Goal: Task Accomplishment & Management: Complete application form

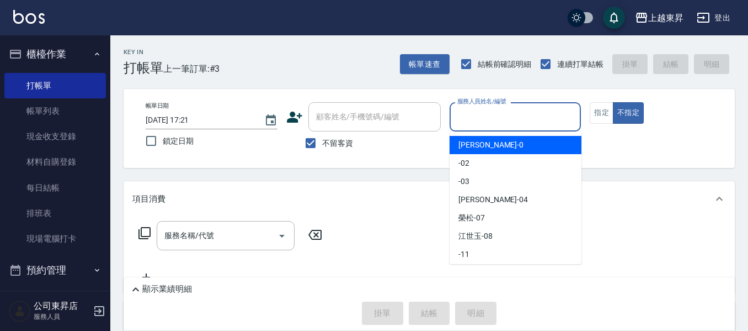
click at [466, 115] on input "服務人員姓名/編號" at bounding box center [516, 116] width 122 height 19
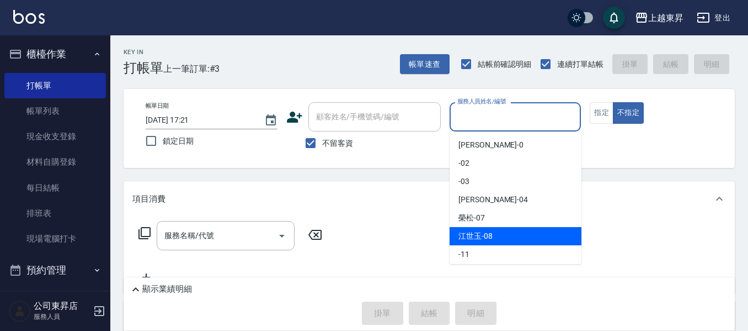
click at [490, 236] on span "[PERSON_NAME]-08" at bounding box center [476, 236] width 34 height 12
type input "江世玉-08"
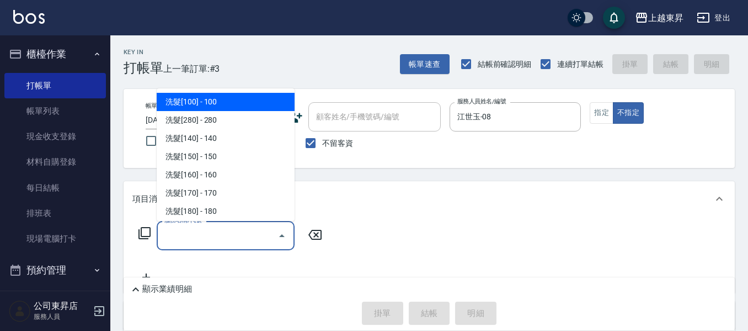
click at [182, 241] on div "服務名稱/代號 服務名稱/代號" at bounding box center [226, 235] width 138 height 29
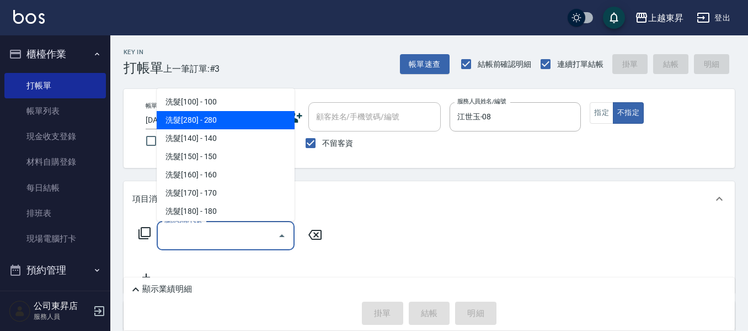
click at [210, 119] on span "洗髮[280] - 280" at bounding box center [226, 120] width 138 height 18
type input "洗髮[280](202)"
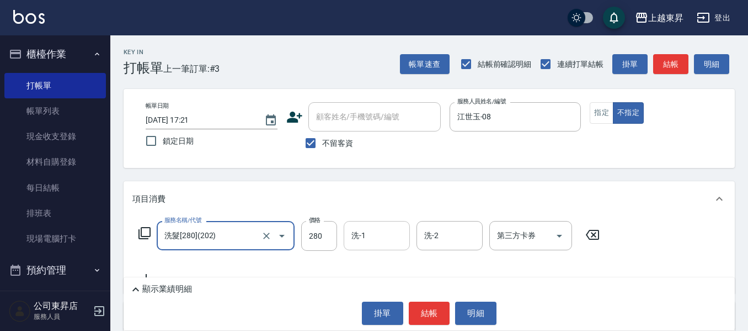
click at [362, 239] on div "洗-1 洗-1" at bounding box center [377, 235] width 66 height 29
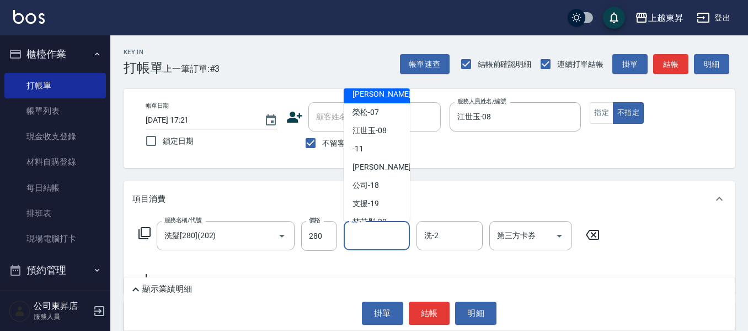
scroll to position [110, 0]
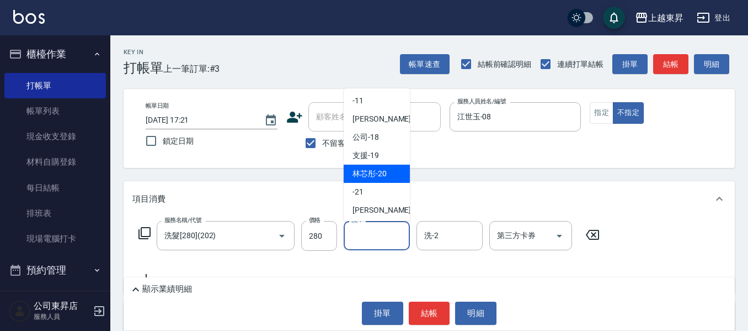
click at [394, 174] on div "林芯彤 -20" at bounding box center [377, 173] width 66 height 18
type input "林芯彤-20"
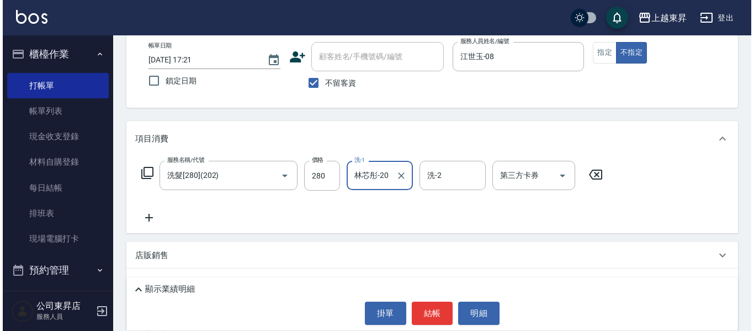
scroll to position [138, 0]
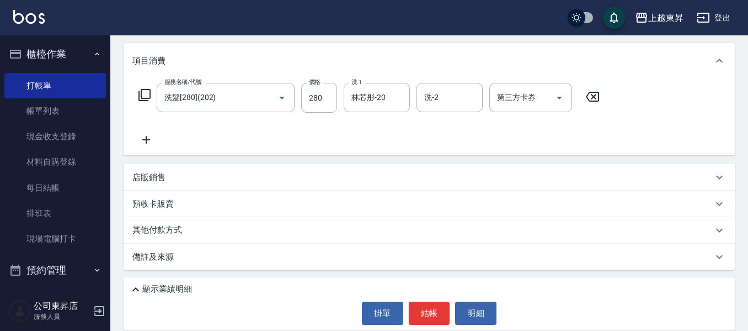
click at [145, 134] on icon at bounding box center [146, 139] width 28 height 13
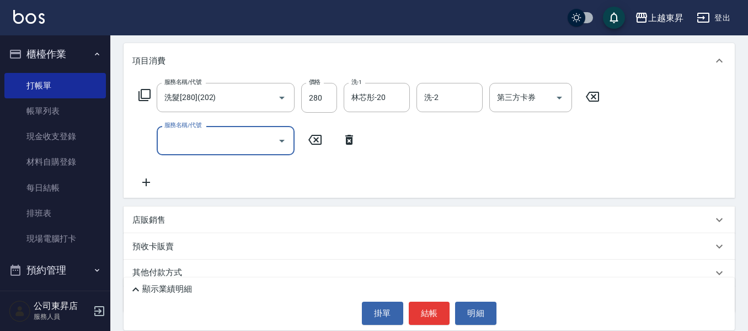
click at [152, 183] on icon at bounding box center [146, 182] width 28 height 13
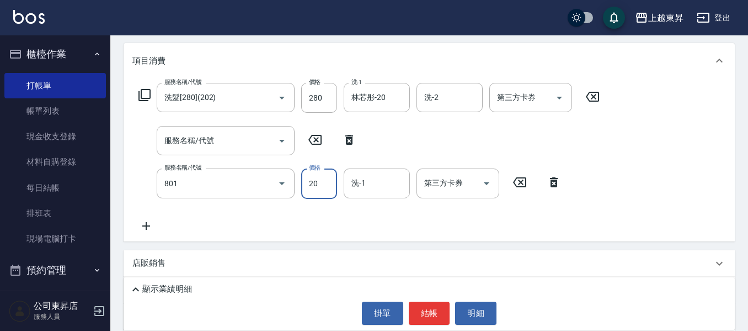
type input "潤絲(801)"
type input "30"
type input "林芯彤-20"
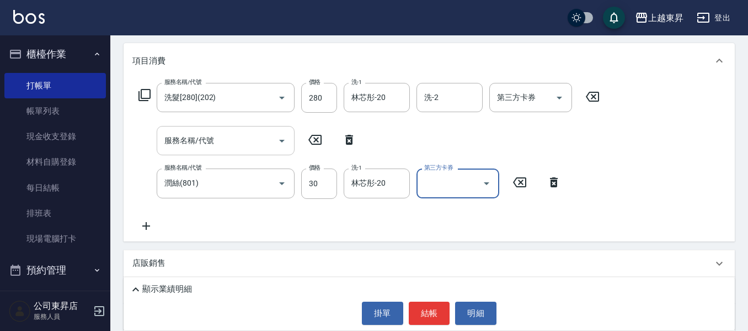
click at [194, 136] on input "服務名稱/代號" at bounding box center [217, 140] width 111 height 19
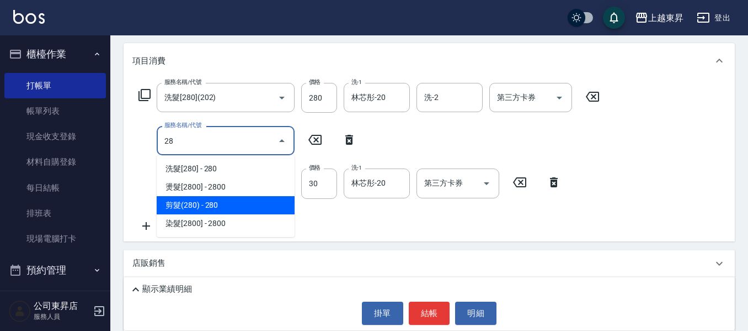
click at [241, 205] on span "剪髮(280) - 280" at bounding box center [226, 205] width 138 height 18
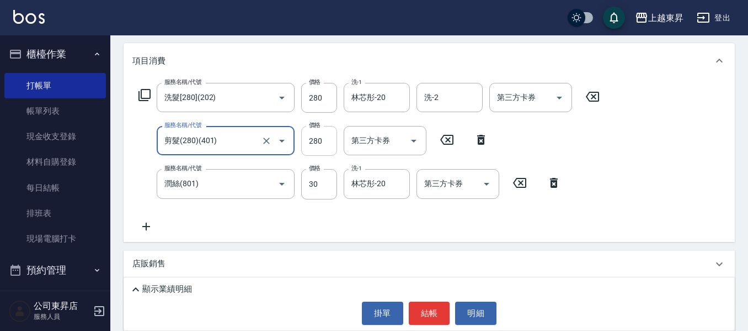
type input "剪髮(280)(401)"
click at [320, 151] on input "280" at bounding box center [319, 141] width 36 height 30
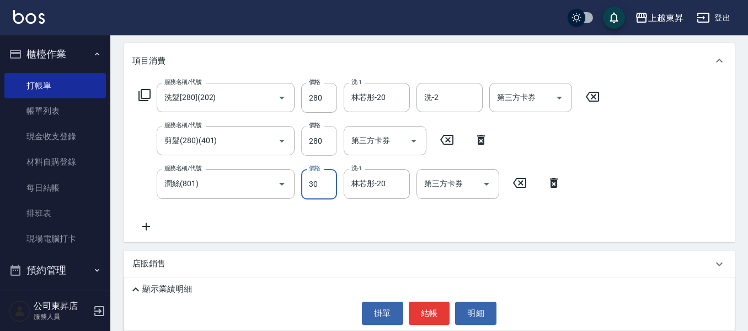
click at [312, 134] on input "280" at bounding box center [319, 141] width 36 height 30
type input "80"
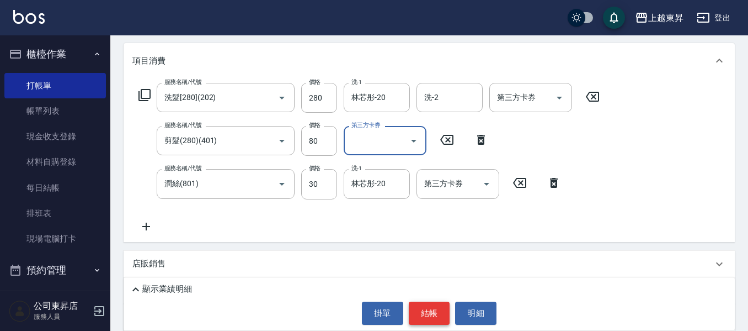
click at [426, 315] on button "結帳" at bounding box center [429, 312] width 41 height 23
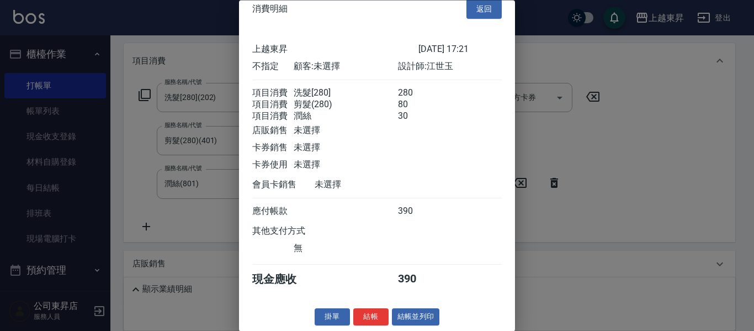
scroll to position [31, 0]
click at [407, 315] on button "結帳並列印" at bounding box center [416, 317] width 48 height 17
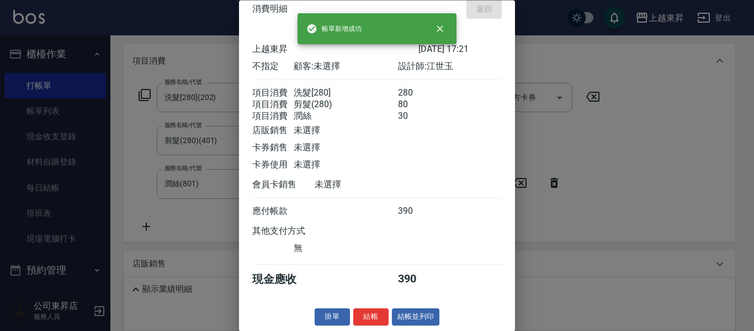
type input "[DATE] 18:03"
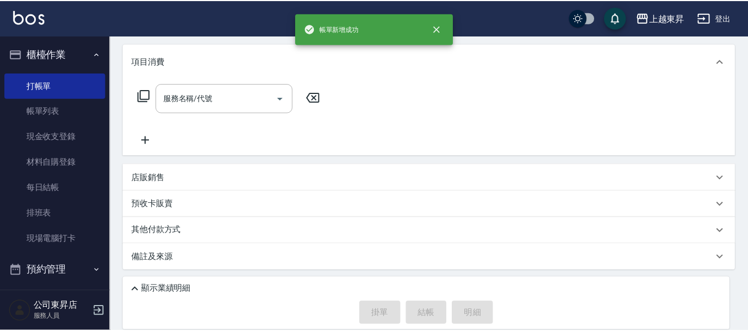
scroll to position [0, 0]
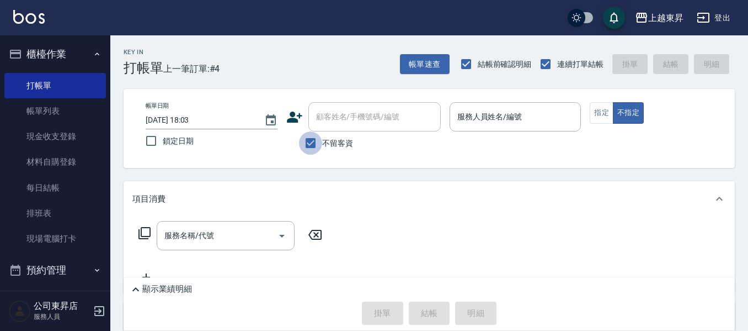
click at [311, 141] on input "不留客資" at bounding box center [310, 142] width 23 height 23
checkbox input "false"
click at [321, 118] on div "顧客姓名/手機號碼/編號 顧客姓名/手機號碼/編號" at bounding box center [375, 116] width 132 height 29
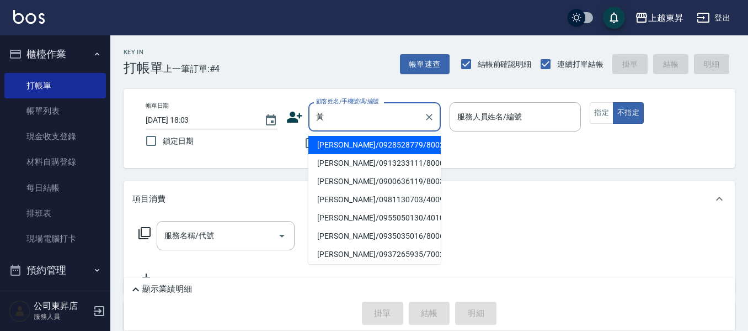
click at [338, 235] on li "[PERSON_NAME]/0935035016/80067" at bounding box center [375, 236] width 132 height 18
type input "[PERSON_NAME]/0935035016/80067"
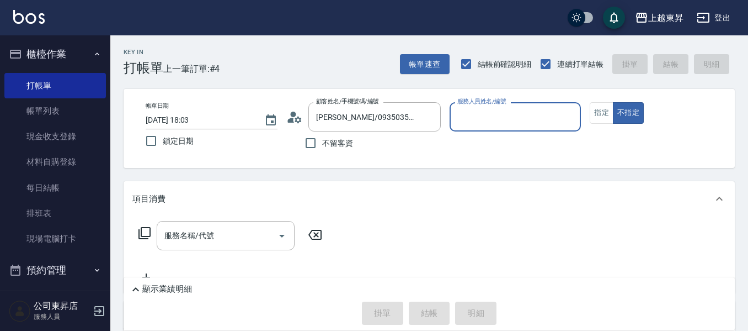
type input "江世玉-08"
click at [601, 108] on button "指定" at bounding box center [602, 113] width 24 height 22
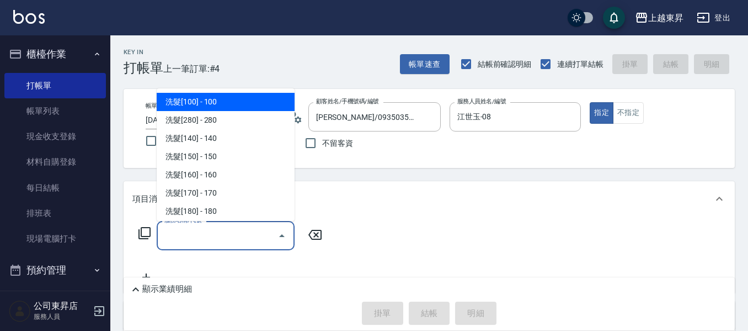
click at [193, 235] on div "服務名稱/代號 服務名稱/代號" at bounding box center [226, 235] width 138 height 29
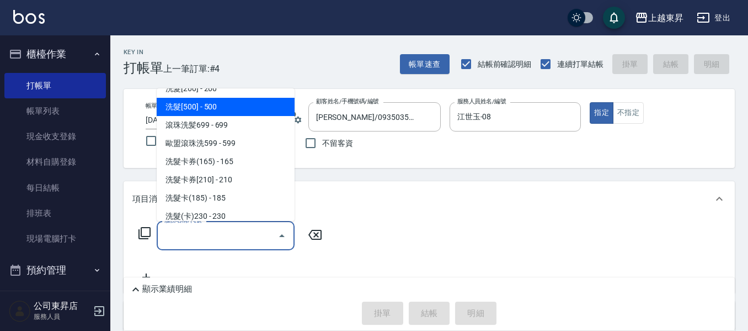
scroll to position [276, 0]
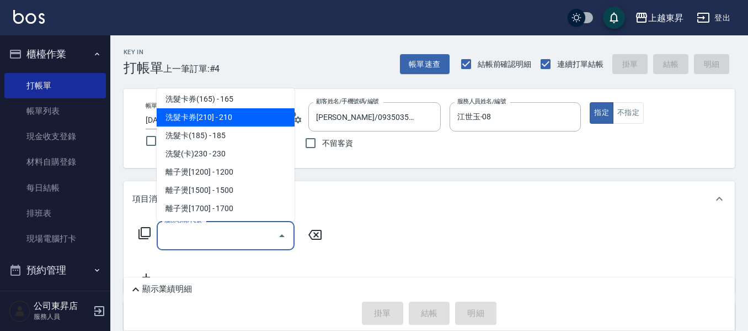
click at [237, 121] on span "洗髮卡券[210] - 210" at bounding box center [226, 117] width 138 height 18
type input "洗髮卡券[210](222)"
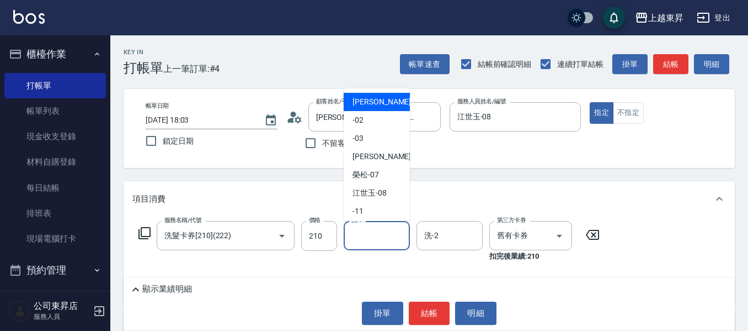
click at [367, 233] on input "洗-1" at bounding box center [377, 235] width 56 height 19
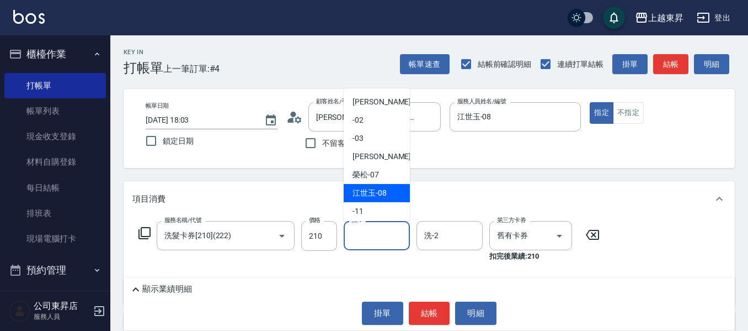
click at [368, 187] on div "[PERSON_NAME]-08" at bounding box center [377, 193] width 66 height 18
type input "江世玉-08"
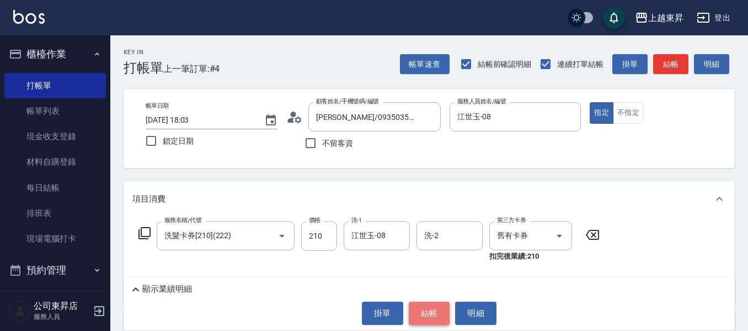
click at [434, 316] on button "結帳" at bounding box center [429, 312] width 41 height 23
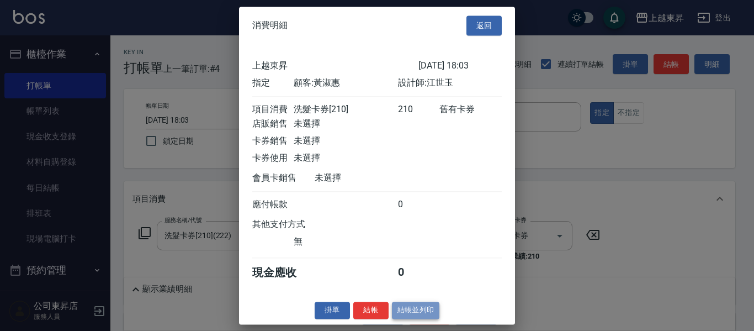
click at [423, 316] on button "結帳並列印" at bounding box center [416, 309] width 48 height 17
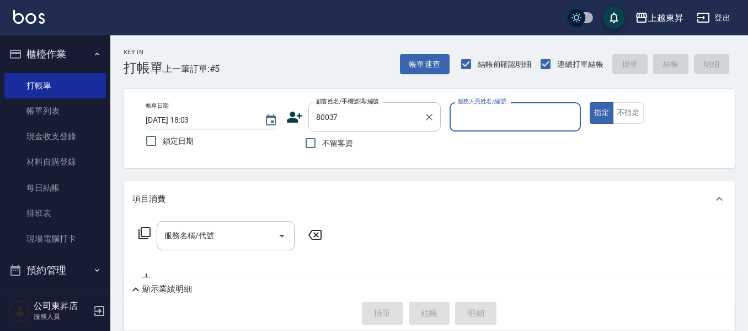
type input "[PERSON_NAME]媄/0920704363/80037"
type input "江世玉-08"
click at [224, 242] on input "服務名稱/代號" at bounding box center [217, 235] width 111 height 19
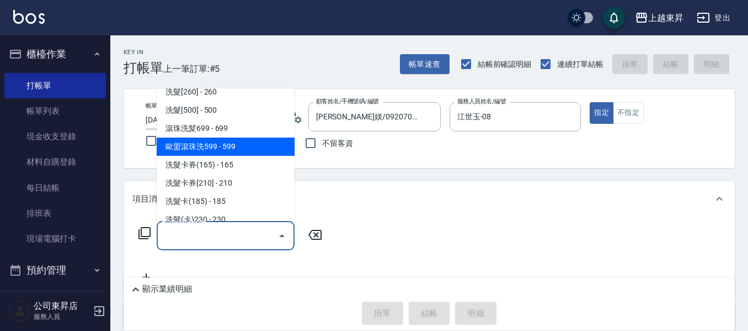
scroll to position [221, 0]
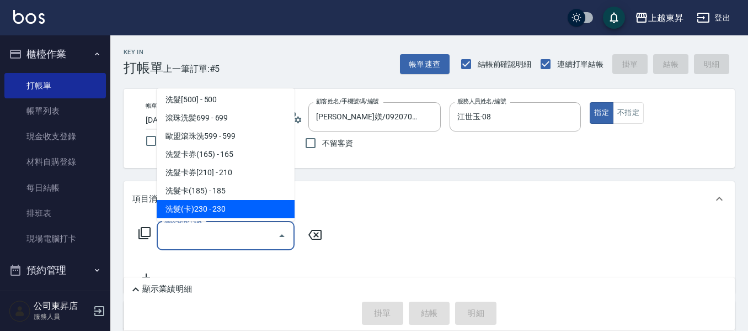
click at [229, 204] on span "洗髮(卡)230 - 230" at bounding box center [226, 209] width 138 height 18
type input "洗髮(卡)230(224)"
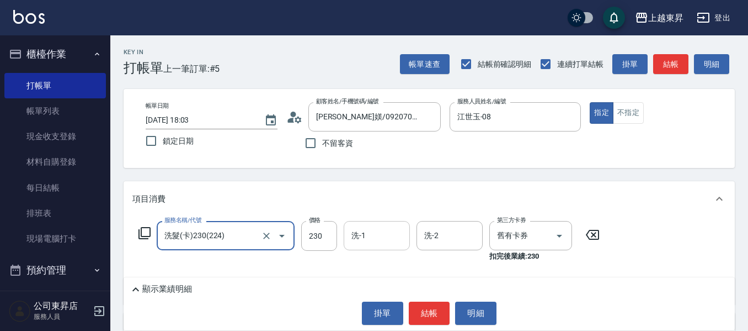
click at [382, 236] on input "洗-1" at bounding box center [377, 235] width 56 height 19
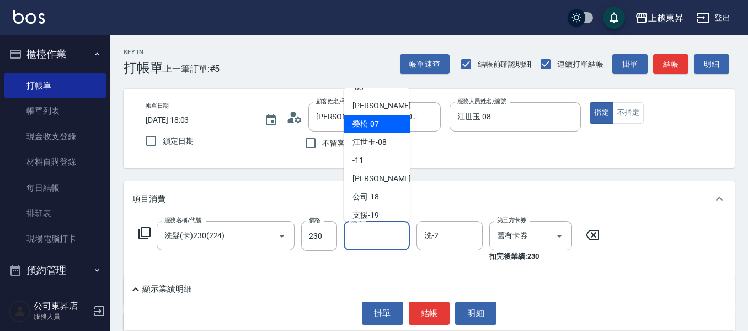
scroll to position [166, 0]
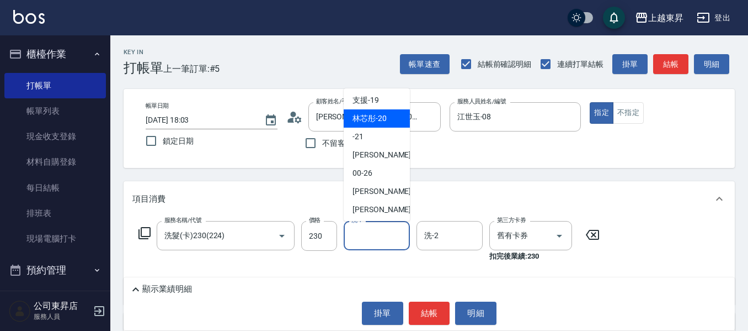
click at [369, 121] on span "林芯彤 -20" at bounding box center [370, 119] width 34 height 12
type input "林芯彤-20"
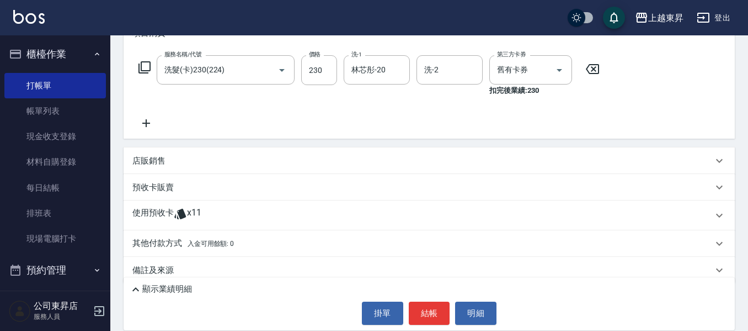
click at [145, 119] on icon at bounding box center [146, 122] width 28 height 13
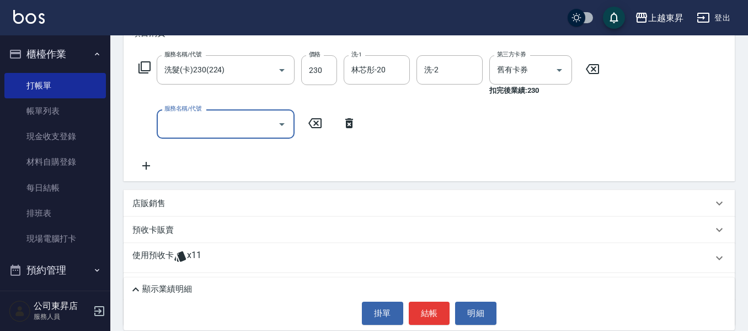
click at [150, 165] on icon at bounding box center [146, 165] width 28 height 13
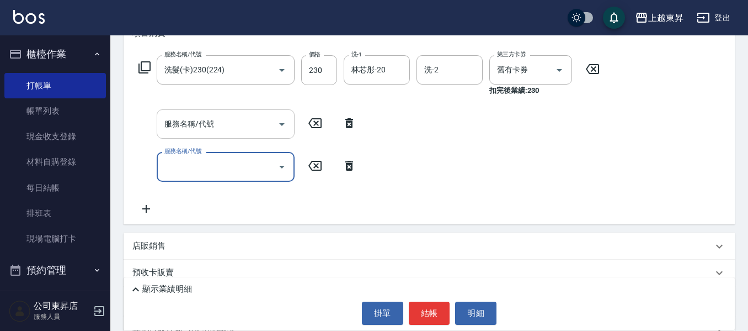
click at [182, 126] on input "服務名稱/代號" at bounding box center [217, 123] width 111 height 19
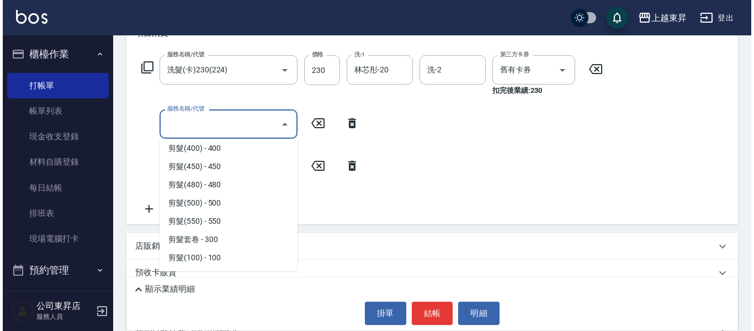
scroll to position [938, 0]
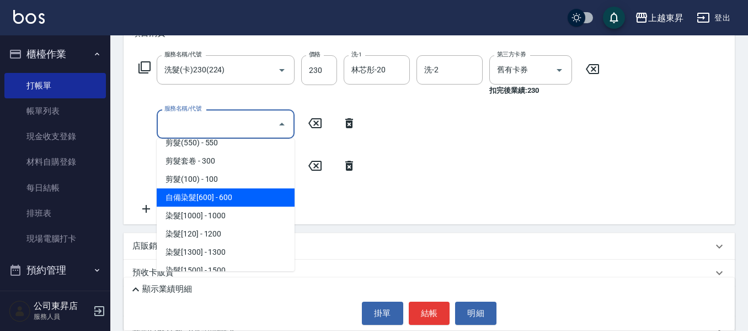
click at [224, 196] on span "自備染髮[600] - 600" at bounding box center [226, 197] width 138 height 18
type input "自備染髮[600](501)"
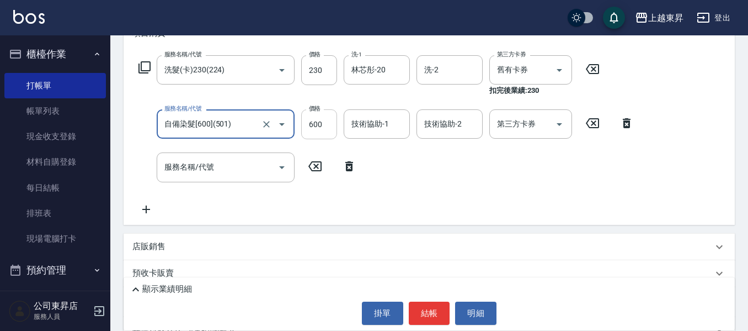
click at [314, 121] on input "600" at bounding box center [319, 124] width 36 height 30
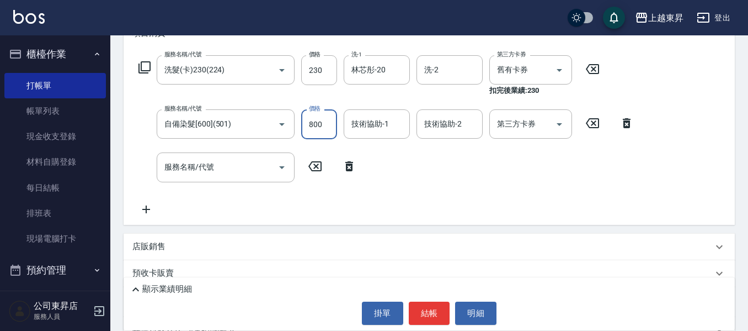
type input "800"
click at [366, 126] on input "技術協助-1" at bounding box center [377, 123] width 56 height 19
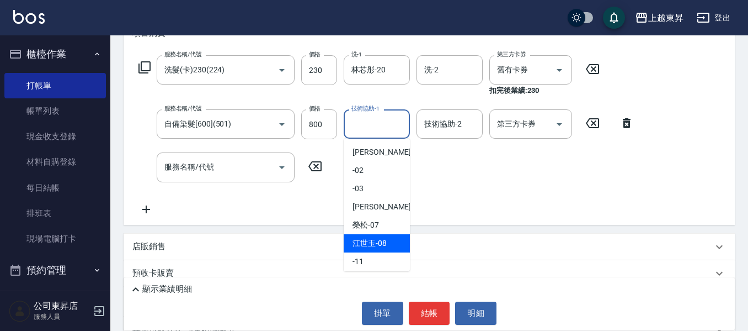
click at [378, 245] on span "[PERSON_NAME]-08" at bounding box center [370, 243] width 34 height 12
type input "江世玉-08"
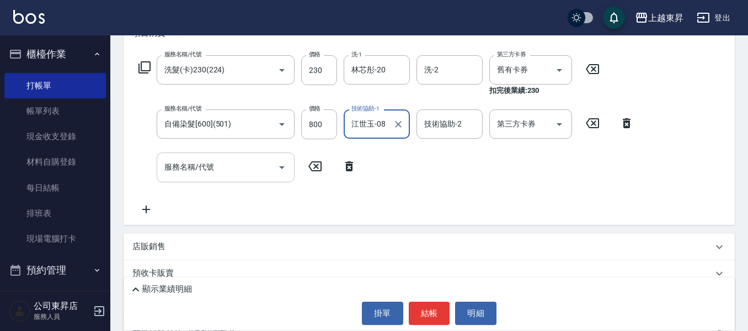
click at [216, 165] on input "服務名稱/代號" at bounding box center [217, 166] width 111 height 19
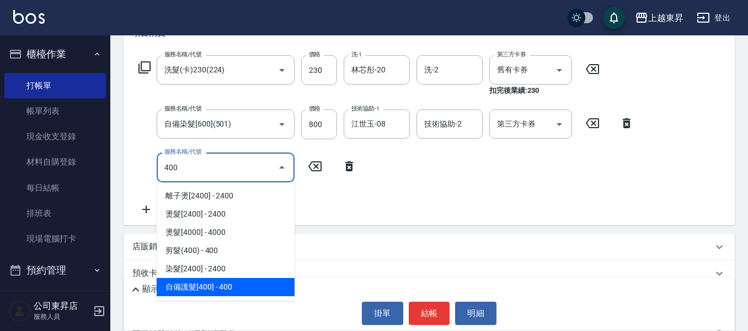
click at [237, 289] on span "自備護髮[400] - 400" at bounding box center [226, 287] width 138 height 18
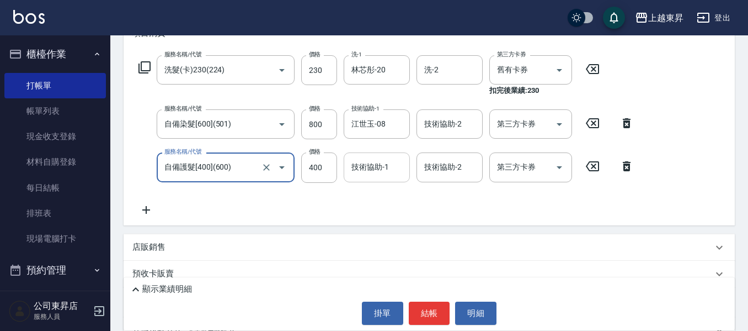
type input "自備護髮[400](600)"
click at [370, 176] on input "技術協助-1" at bounding box center [377, 166] width 56 height 19
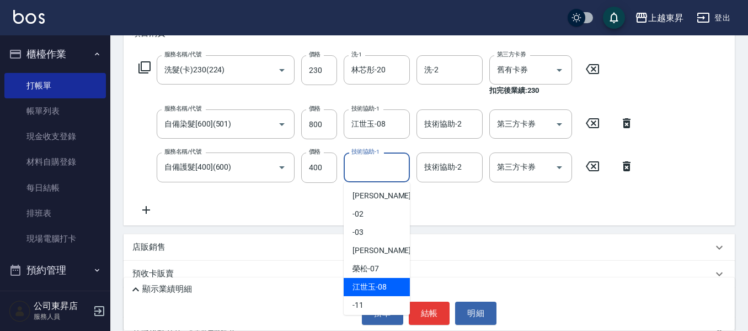
click at [376, 284] on span "[PERSON_NAME]-08" at bounding box center [370, 287] width 34 height 12
type input "江世玉-08"
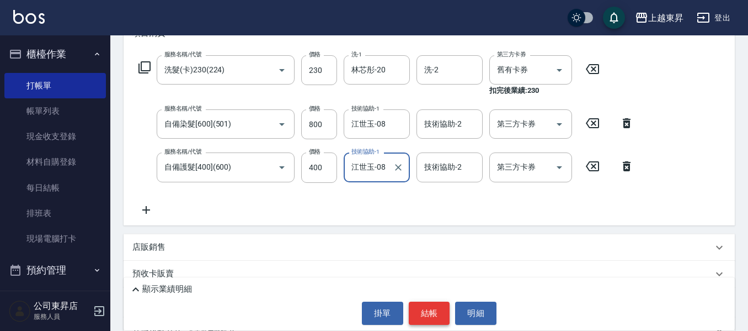
click at [427, 315] on button "結帳" at bounding box center [429, 312] width 41 height 23
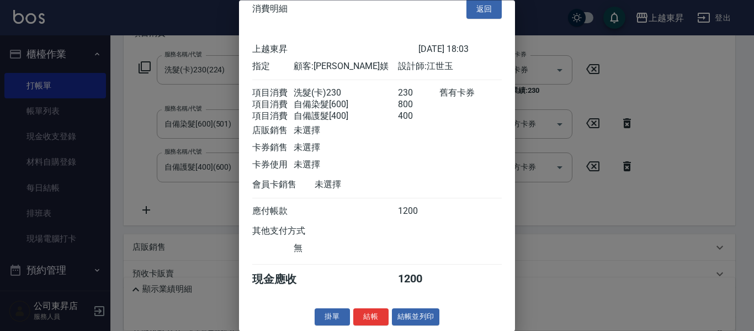
scroll to position [31, 0]
click at [429, 318] on button "結帳並列印" at bounding box center [416, 317] width 48 height 17
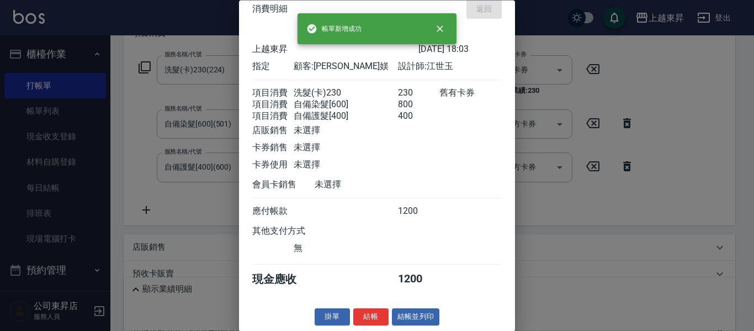
type input "[DATE] 18:04"
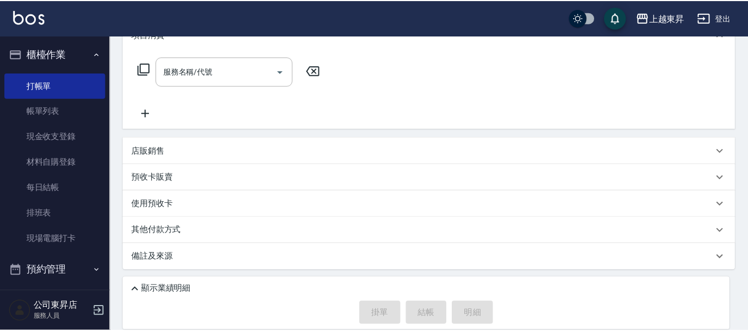
scroll to position [0, 0]
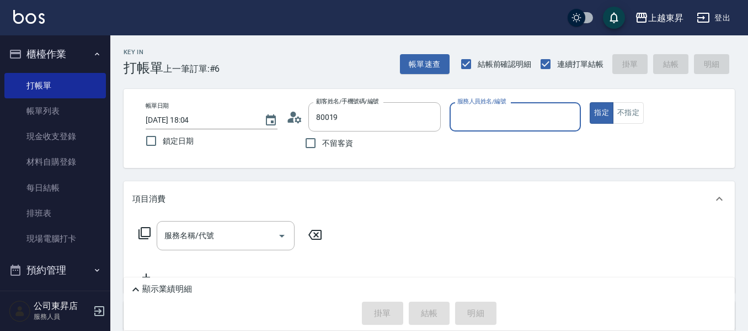
type input "[PERSON_NAME]/0932018691/80019"
type input "江世玉-08"
click at [214, 236] on div "服務名稱/代號 服務名稱/代號" at bounding box center [226, 235] width 138 height 29
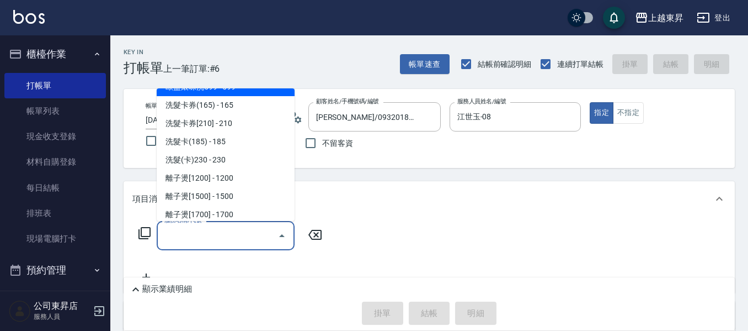
scroll to position [276, 0]
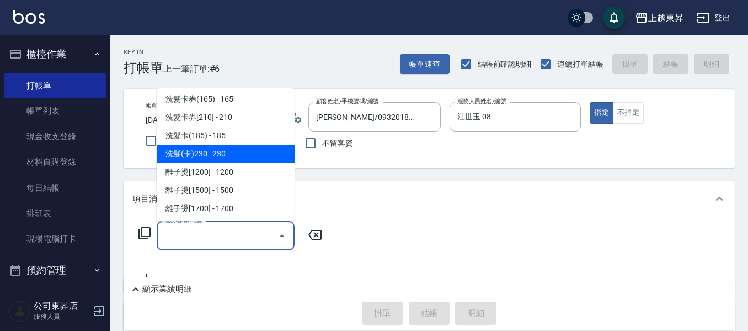
click at [221, 148] on span "洗髮(卡)230 - 230" at bounding box center [226, 154] width 138 height 18
type input "洗髮(卡)230(224)"
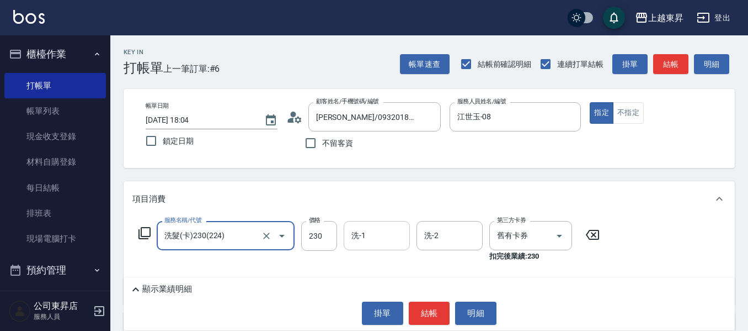
click at [363, 239] on input "洗-1" at bounding box center [377, 235] width 56 height 19
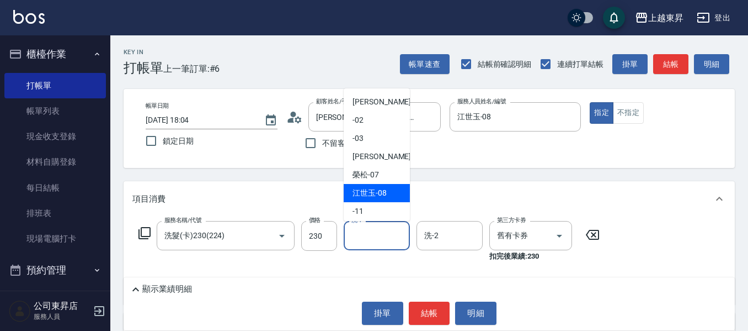
click at [375, 192] on span "[PERSON_NAME]-08" at bounding box center [370, 193] width 34 height 12
type input "江世玉-08"
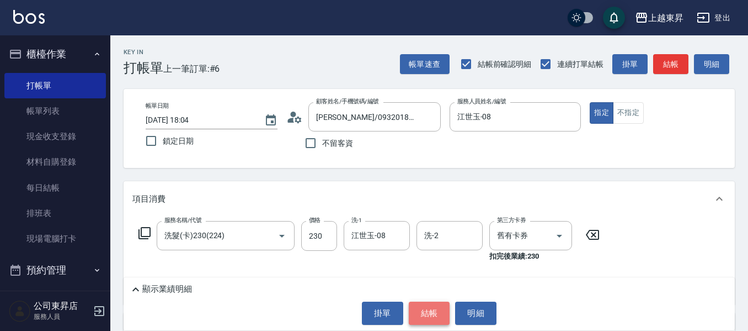
click at [422, 314] on button "結帳" at bounding box center [429, 312] width 41 height 23
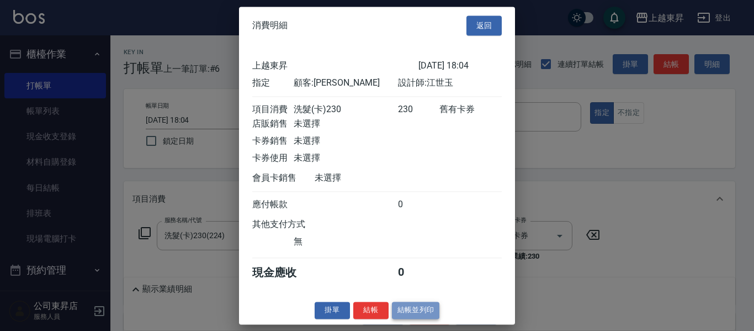
click at [420, 314] on button "結帳並列印" at bounding box center [416, 309] width 48 height 17
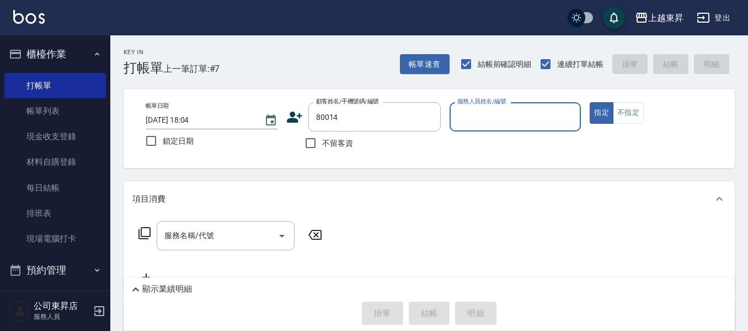
type input "[PERSON_NAME]/0922101456/80014"
type input "江世玉-08"
click at [202, 241] on input "服務名稱/代號" at bounding box center [217, 235] width 111 height 19
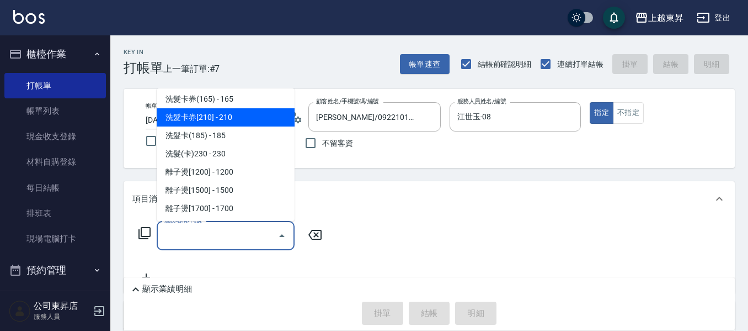
click at [228, 114] on span "洗髮卡券[210] - 210" at bounding box center [226, 117] width 138 height 18
type input "洗髮卡券[210](222)"
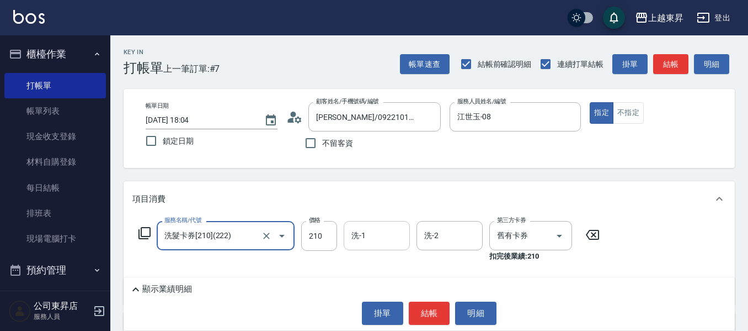
click at [364, 237] on input "洗-1" at bounding box center [377, 235] width 56 height 19
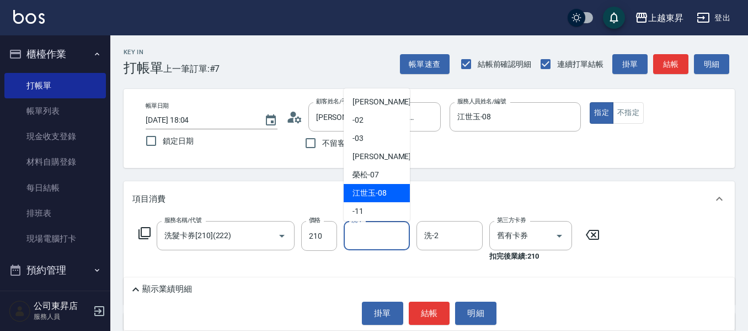
click at [370, 187] on span "[PERSON_NAME]-08" at bounding box center [370, 193] width 34 height 12
type input "江世玉-08"
click at [370, 187] on div "項目消費" at bounding box center [430, 198] width 612 height 35
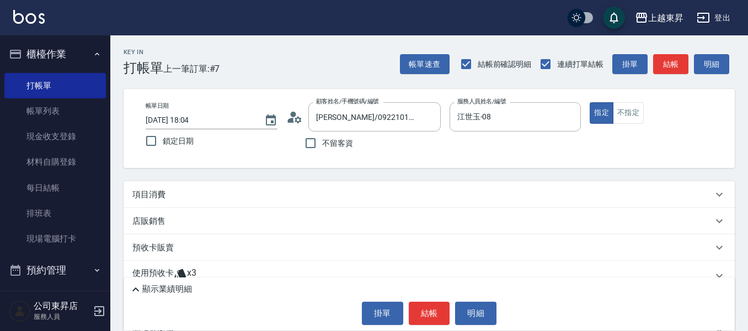
click at [197, 194] on div "項目消費" at bounding box center [422, 195] width 581 height 12
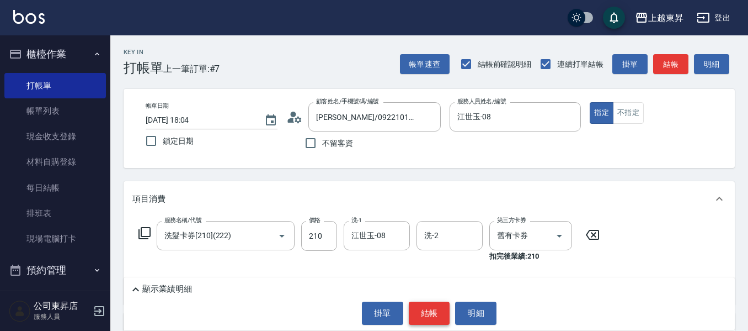
click at [443, 317] on button "結帳" at bounding box center [429, 312] width 41 height 23
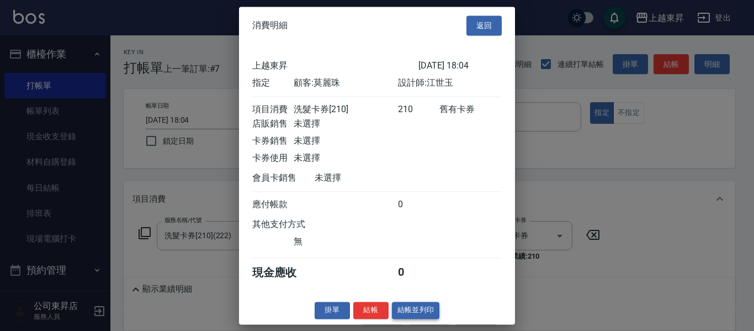
click at [407, 318] on button "結帳並列印" at bounding box center [416, 309] width 48 height 17
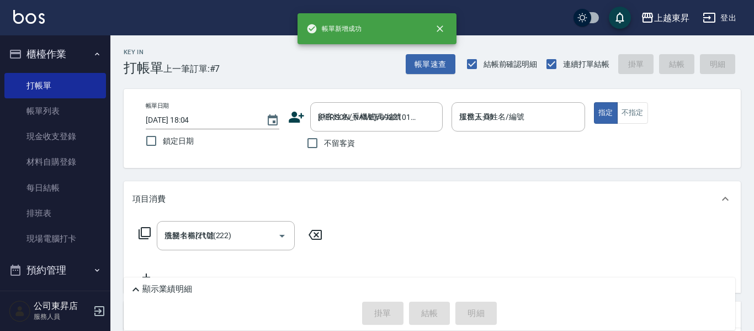
type input "[DATE] 18:05"
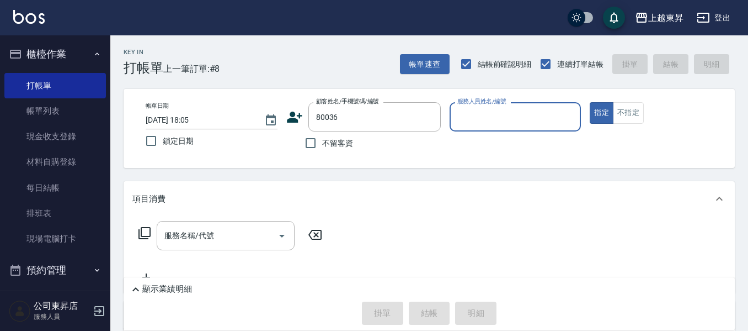
type input "[PERSON_NAME]/0932038994/80036"
type input "江世玉-08"
click at [184, 236] on input "服務名稱/代號" at bounding box center [217, 235] width 111 height 19
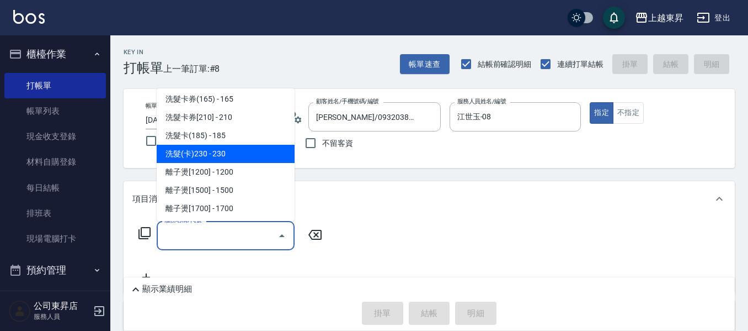
click at [223, 156] on span "洗髮(卡)230 - 230" at bounding box center [226, 154] width 138 height 18
type input "洗髮(卡)230(224)"
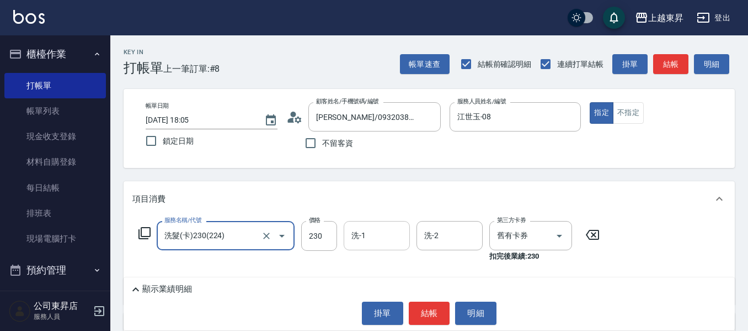
click at [371, 241] on input "洗-1" at bounding box center [377, 235] width 56 height 19
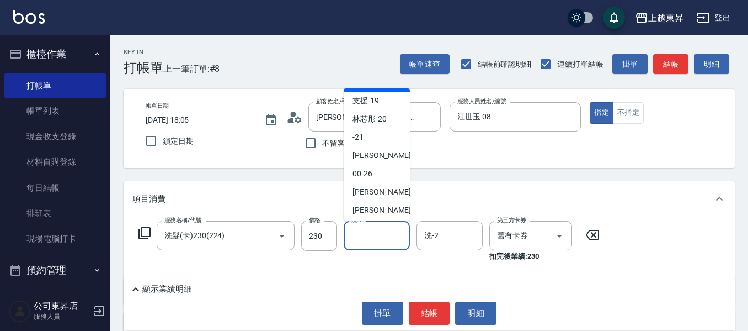
scroll to position [166, 0]
click at [378, 121] on span "林芯彤 -20" at bounding box center [370, 119] width 34 height 12
type input "林芯彤-20"
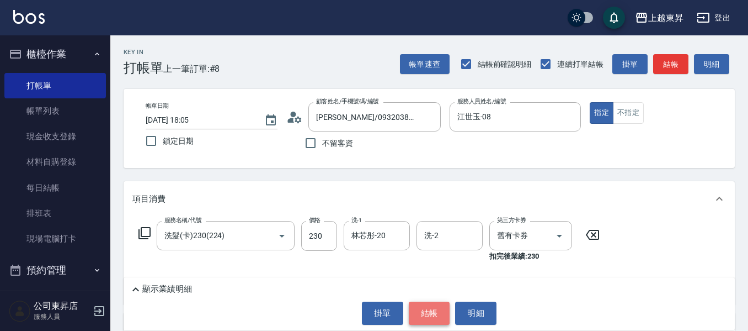
click at [438, 318] on button "結帳" at bounding box center [429, 312] width 41 height 23
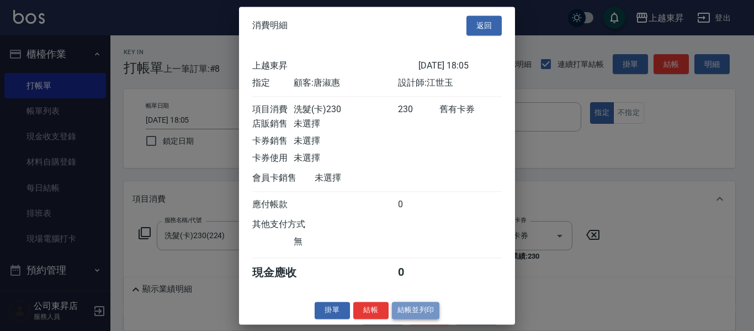
click at [417, 318] on button "結帳並列印" at bounding box center [416, 309] width 48 height 17
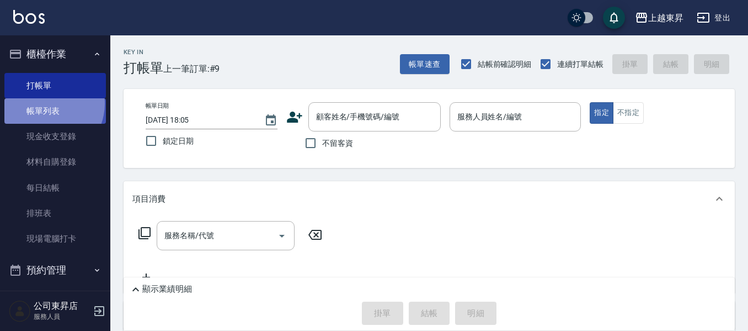
click at [45, 104] on link "帳單列表" at bounding box center [55, 110] width 102 height 25
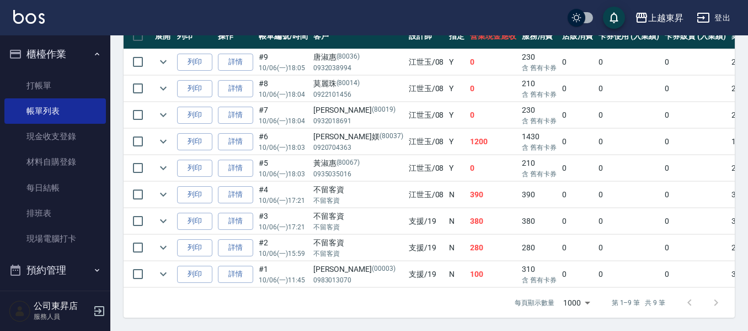
scroll to position [271, 0]
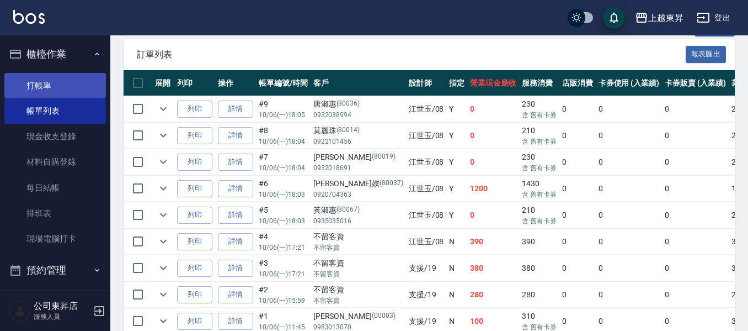
click at [30, 81] on link "打帳單" at bounding box center [55, 85] width 102 height 25
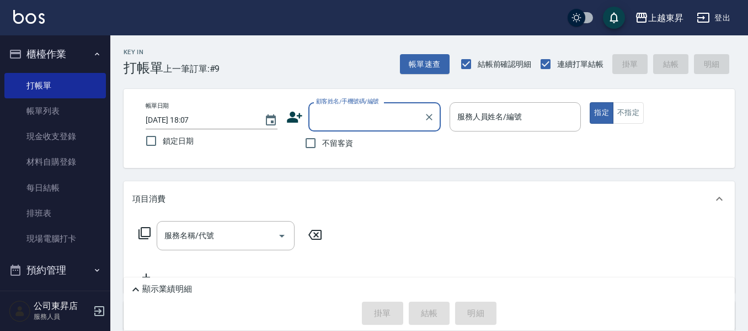
click at [327, 114] on input "顧客姓名/手機號碼/編號" at bounding box center [367, 116] width 106 height 19
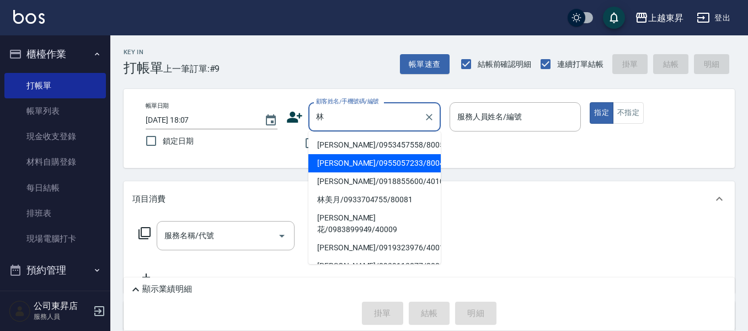
click at [359, 165] on li "[PERSON_NAME]/0955057233/80042" at bounding box center [375, 163] width 132 height 18
type input "[PERSON_NAME]/0955057233/80042"
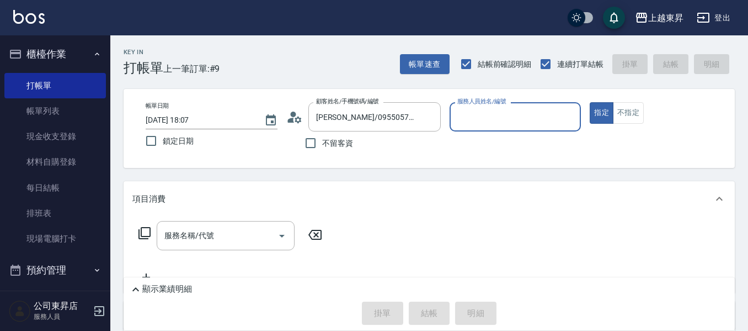
type input "江世玉-08"
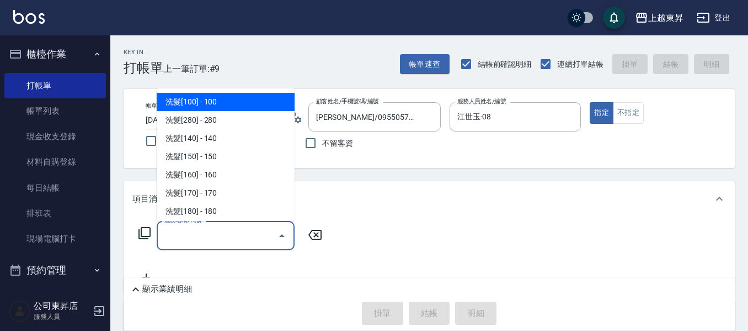
click at [209, 245] on input "服務名稱/代號" at bounding box center [217, 235] width 111 height 19
click at [203, 105] on span "洗髮[100] - 100" at bounding box center [226, 102] width 138 height 18
type input "洗髮[100](201)"
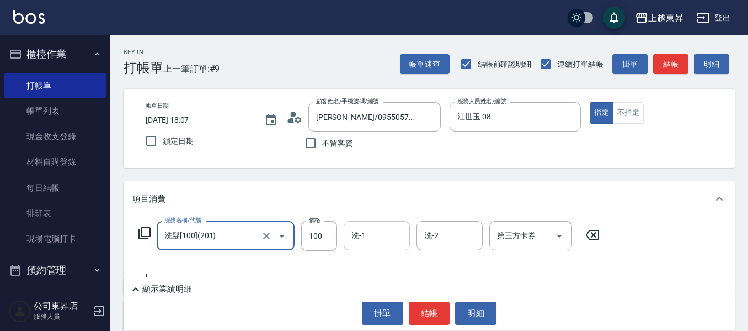
click at [366, 238] on input "洗-1" at bounding box center [377, 235] width 56 height 19
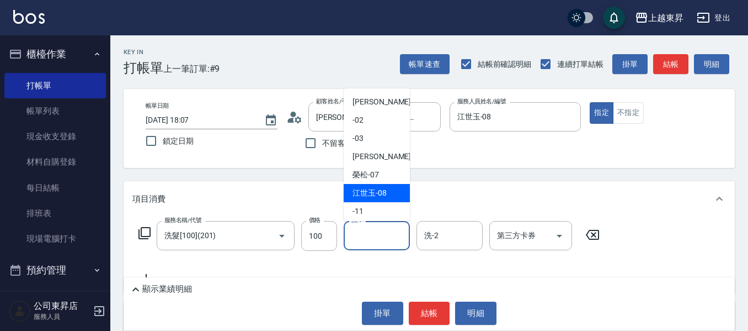
click at [360, 194] on span "[PERSON_NAME]-08" at bounding box center [370, 193] width 34 height 12
type input "江世玉-08"
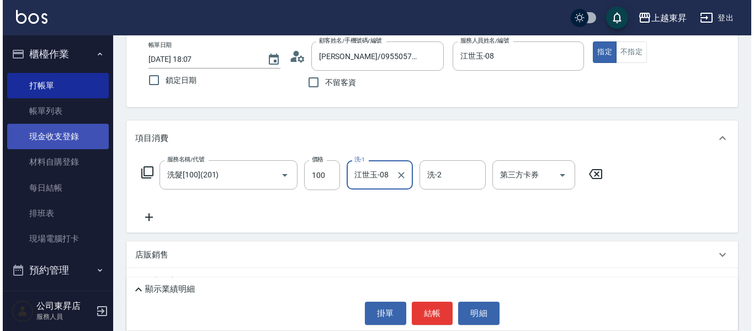
scroll to position [110, 0]
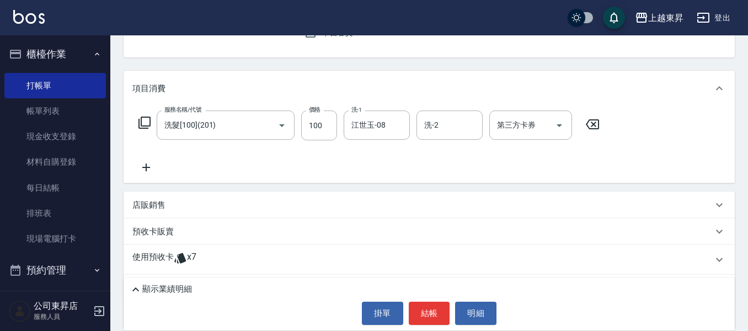
click at [144, 166] on icon at bounding box center [146, 167] width 28 height 13
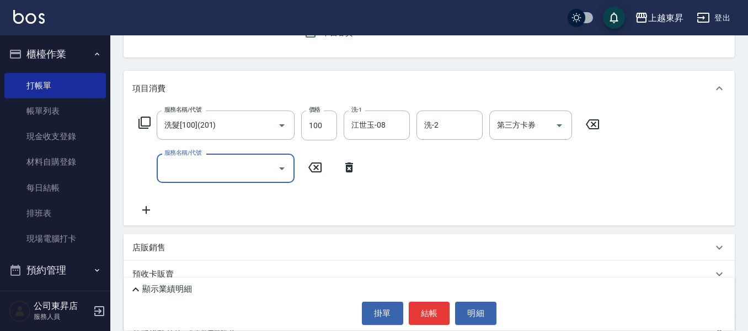
click at [154, 213] on icon at bounding box center [146, 209] width 28 height 13
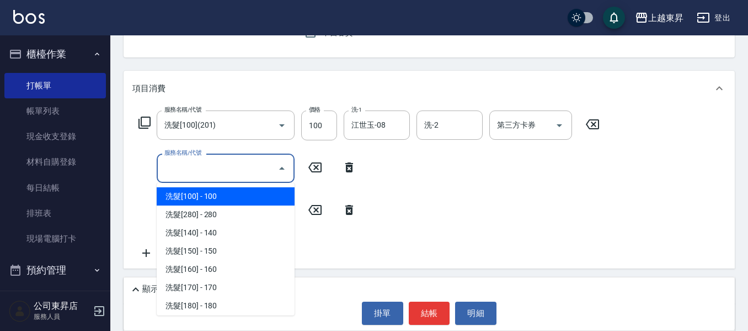
click at [185, 165] on div "服務名稱/代號 服務名稱/代號" at bounding box center [226, 167] width 138 height 29
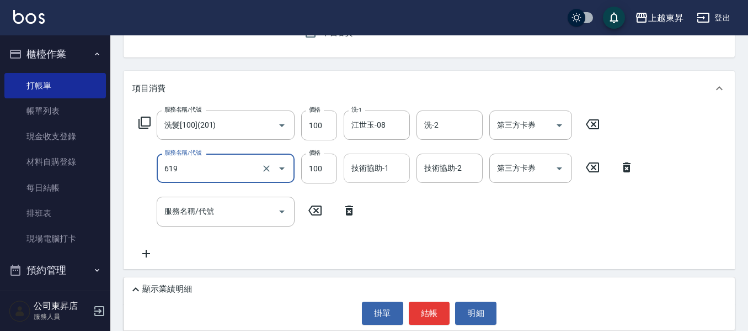
type input "[PERSON_NAME].玻酸.晶膜.水療(619)"
click at [375, 163] on div "技術協助-1 技術協助-1" at bounding box center [377, 167] width 66 height 29
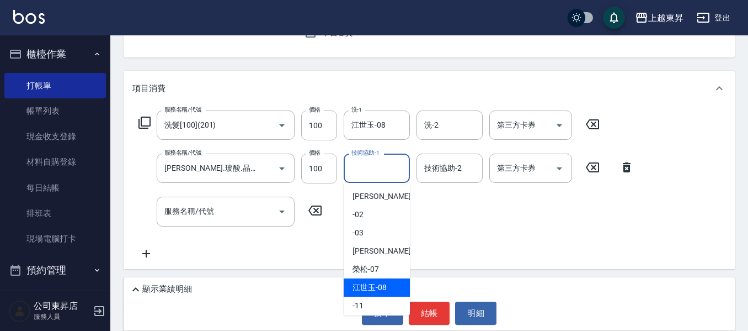
click at [374, 285] on span "[PERSON_NAME]-08" at bounding box center [370, 288] width 34 height 12
type input "江世玉-08"
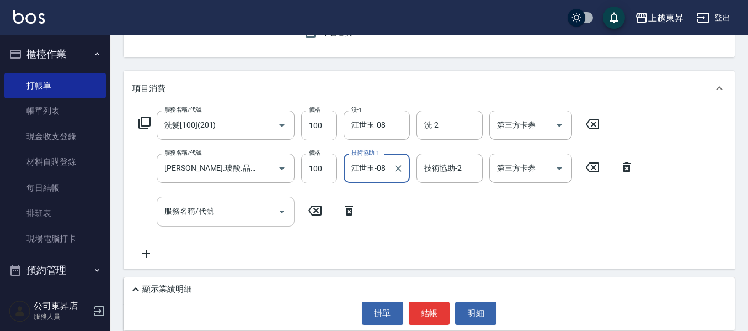
click at [231, 214] on input "服務名稱/代號" at bounding box center [217, 210] width 111 height 19
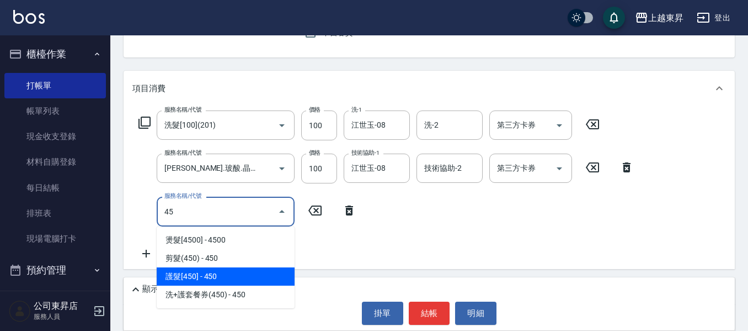
click at [208, 274] on span "護髮[450] - 450" at bounding box center [226, 276] width 138 height 18
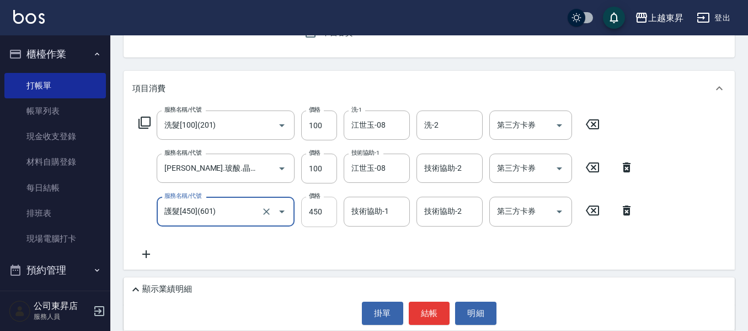
type input "護髮[450](601)"
click at [311, 213] on input "450" at bounding box center [319, 212] width 36 height 30
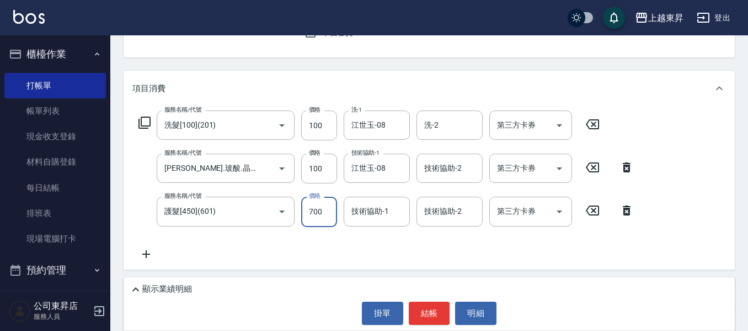
type input "700"
click at [383, 225] on div "技術協助-1" at bounding box center [377, 211] width 66 height 29
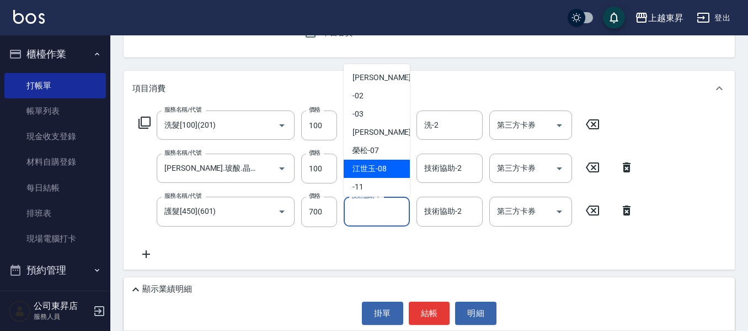
click at [369, 168] on span "[PERSON_NAME]-08" at bounding box center [370, 169] width 34 height 12
type input "江世玉-08"
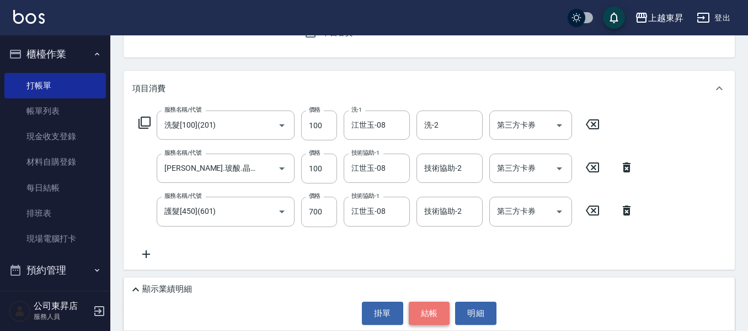
click at [428, 306] on button "結帳" at bounding box center [429, 312] width 41 height 23
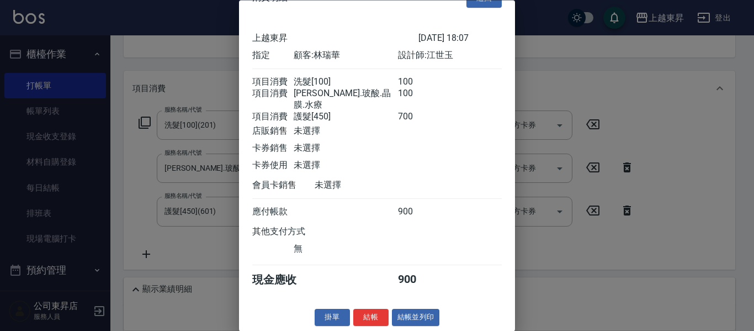
scroll to position [31, 0]
click at [416, 317] on button "結帳並列印" at bounding box center [416, 317] width 48 height 17
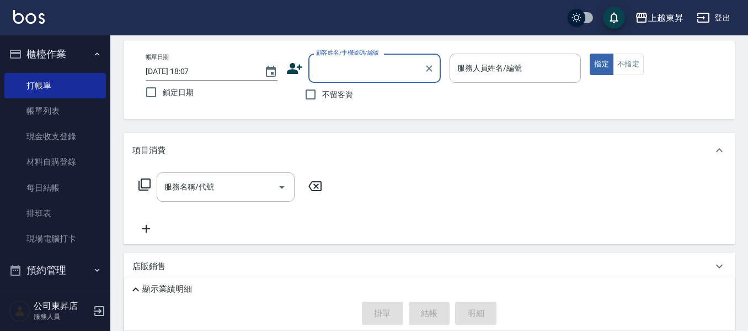
scroll to position [0, 0]
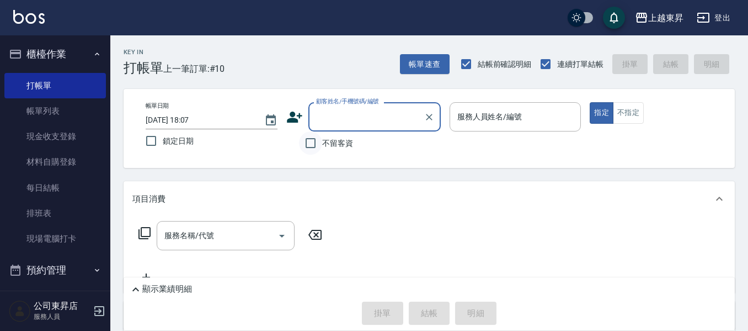
drag, startPoint x: 310, startPoint y: 141, endPoint x: 318, endPoint y: 142, distance: 7.8
click at [310, 141] on input "不留客資" at bounding box center [310, 142] width 23 height 23
checkbox input "true"
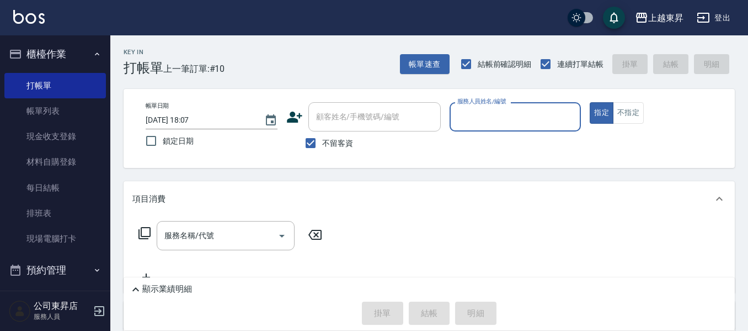
click at [474, 118] on input "服務人員姓名/編號" at bounding box center [516, 116] width 122 height 19
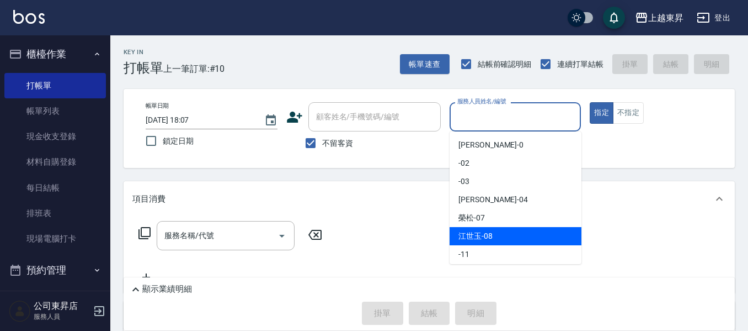
click at [478, 233] on span "[PERSON_NAME]-08" at bounding box center [476, 236] width 34 height 12
type input "江世玉-08"
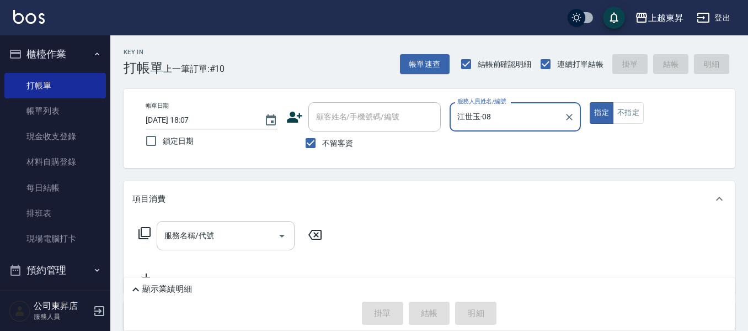
click at [217, 238] on input "服務名稱/代號" at bounding box center [217, 235] width 111 height 19
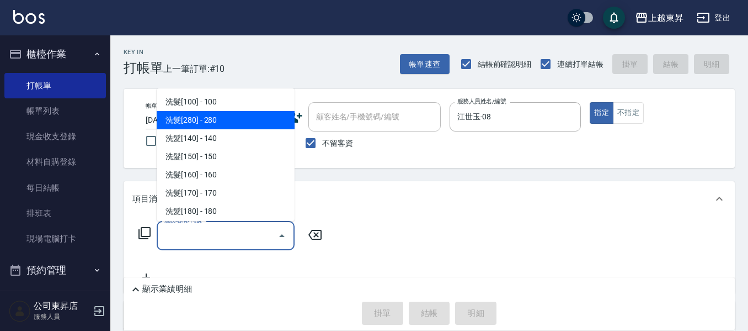
click at [212, 119] on span "洗髮[280] - 280" at bounding box center [226, 120] width 138 height 18
type input "洗髮[280](202)"
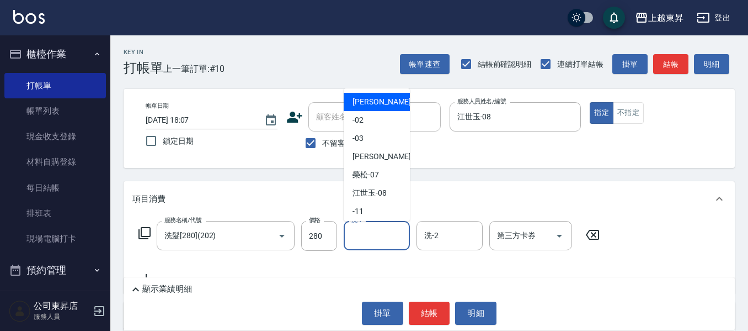
click at [384, 234] on input "洗-1" at bounding box center [377, 235] width 56 height 19
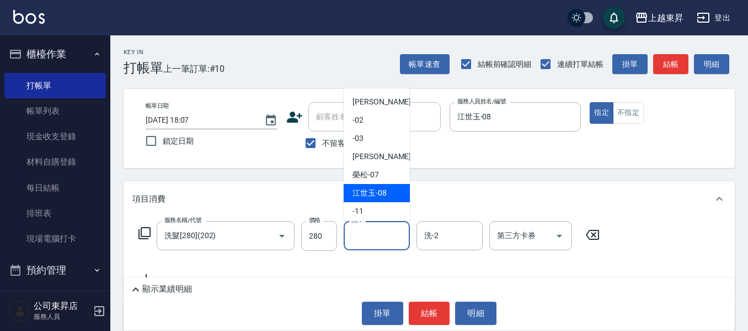
click at [372, 187] on span "[PERSON_NAME]-08" at bounding box center [370, 193] width 34 height 12
type input "江世玉-08"
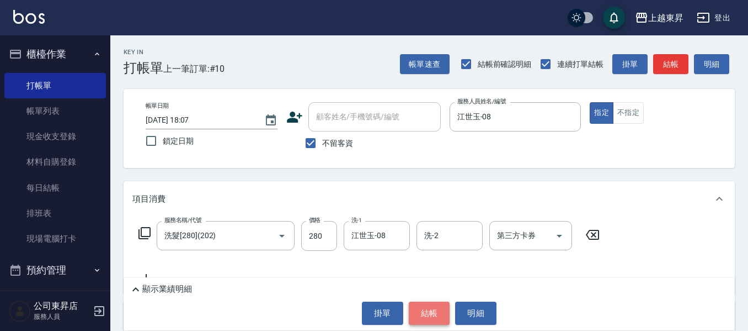
click at [441, 316] on button "結帳" at bounding box center [429, 312] width 41 height 23
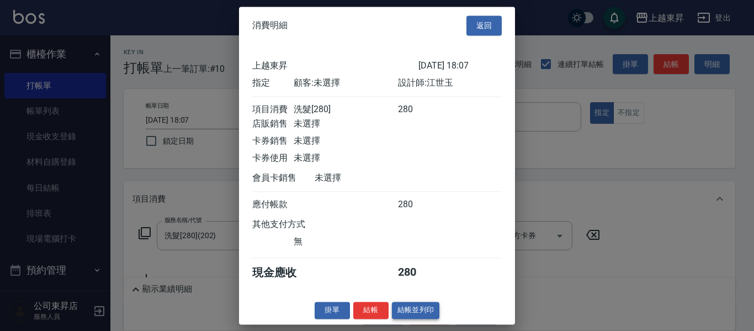
click at [426, 318] on button "結帳並列印" at bounding box center [416, 309] width 48 height 17
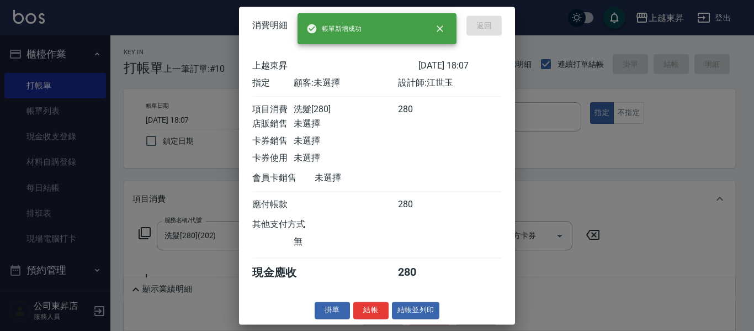
type input "[DATE] 18:08"
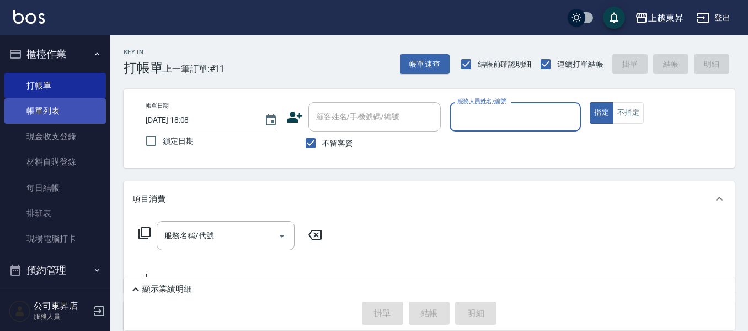
drag, startPoint x: 19, startPoint y: 119, endPoint x: 12, endPoint y: 116, distance: 7.7
click at [19, 119] on link "帳單列表" at bounding box center [55, 110] width 102 height 25
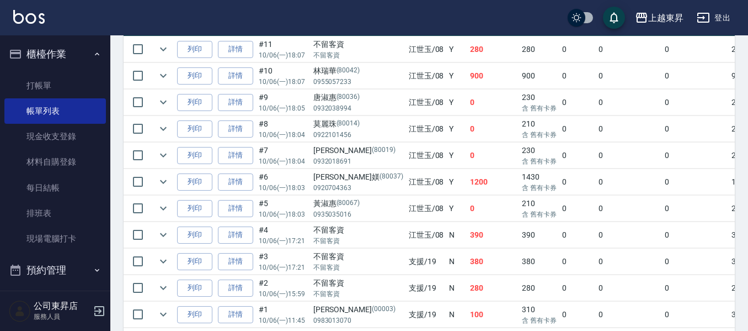
scroll to position [331, 0]
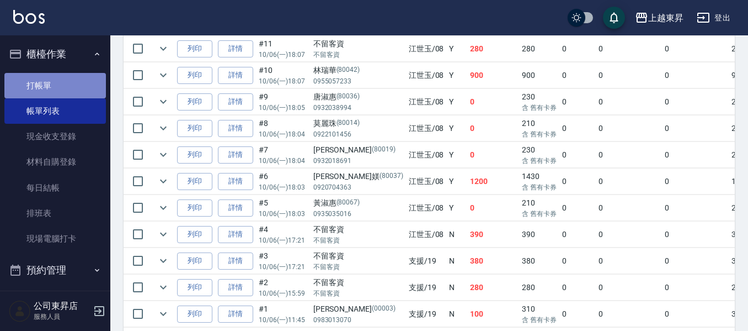
click at [62, 85] on link "打帳單" at bounding box center [55, 85] width 102 height 25
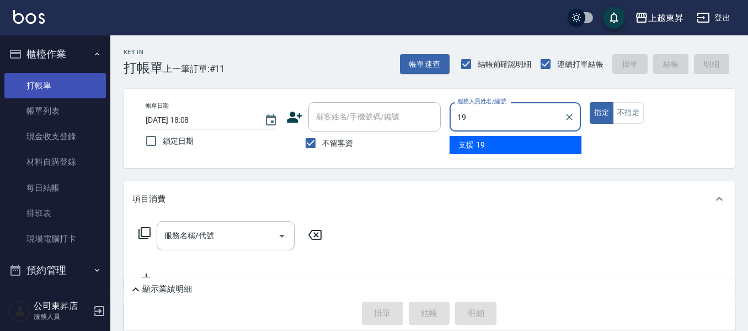
type input "支援-19"
type button "true"
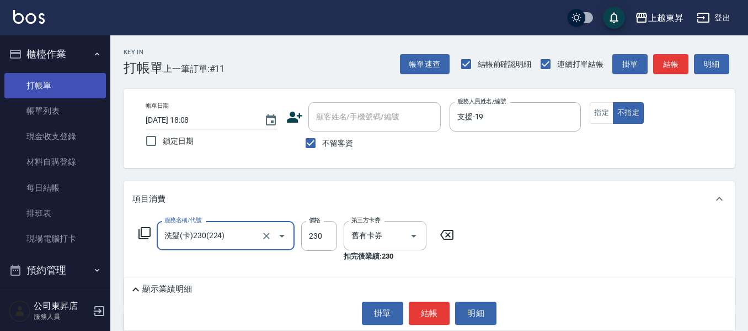
type input "洗髮(卡)230(224)"
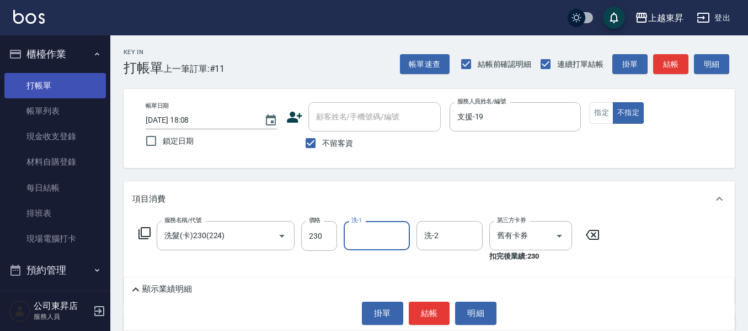
type input "2"
type input "江世玉-08"
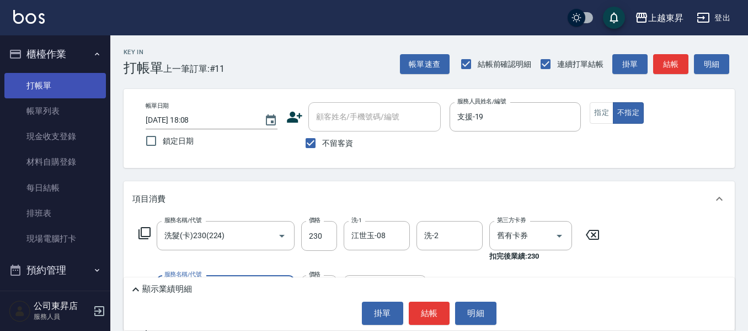
type input "潤絲(801)"
type input "30"
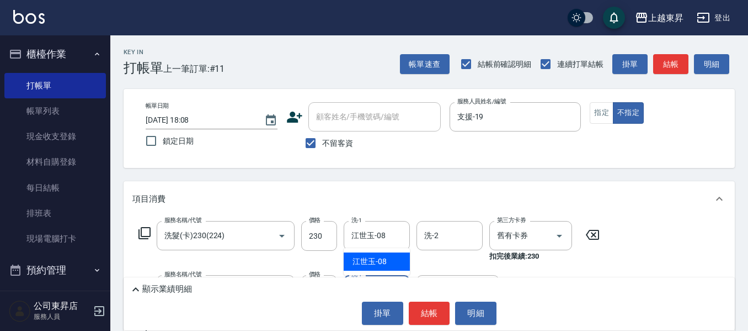
type input "江世玉-08"
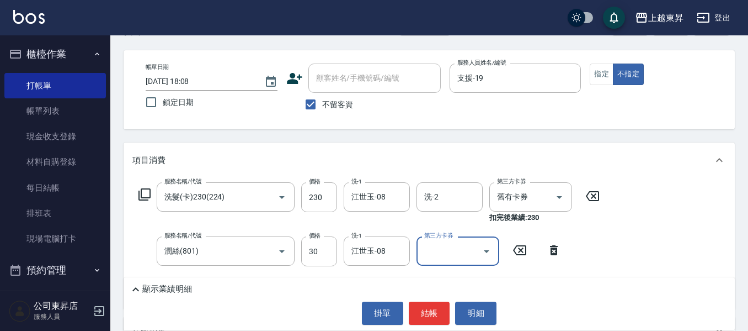
scroll to position [55, 0]
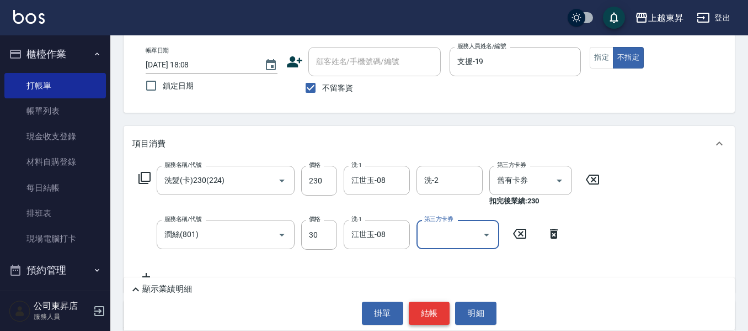
click at [427, 315] on button "結帳" at bounding box center [429, 312] width 41 height 23
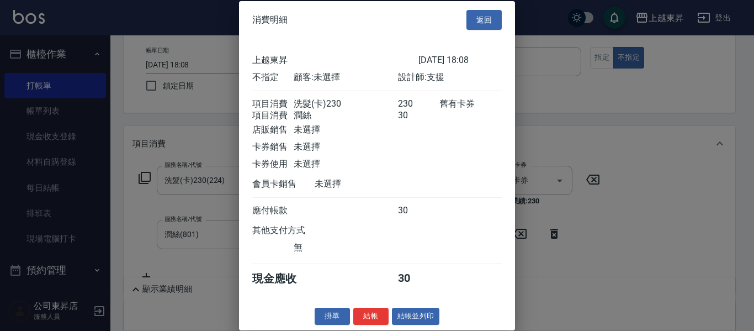
drag, startPoint x: 423, startPoint y: 330, endPoint x: 423, endPoint y: 324, distance: 6.1
click at [423, 325] on div "消費明細 返回 上越東昇 [DATE] 18:08 不指定 顧客: 未選擇 設計師: 支援 項目消費 洗髮(卡)230 230 舊有卡券 項目消費 潤絲 30…" at bounding box center [377, 165] width 276 height 329
click at [425, 325] on button "結帳並列印" at bounding box center [416, 315] width 48 height 17
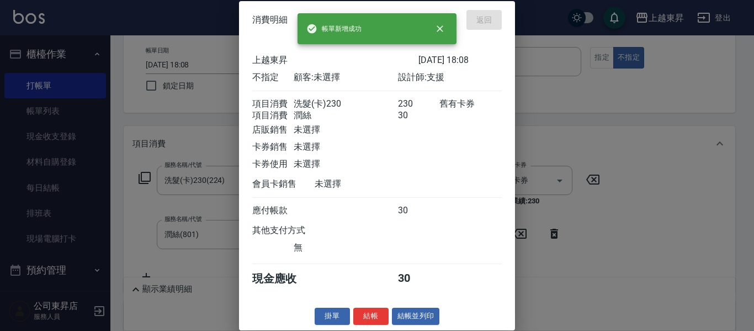
type input "[DATE] 18:12"
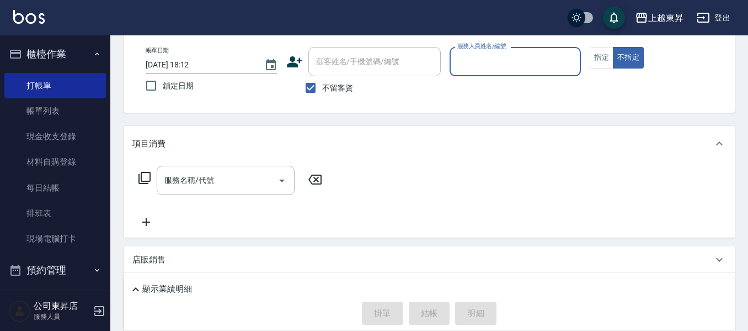
click at [548, 61] on input "服務人員姓名/編號" at bounding box center [516, 61] width 122 height 19
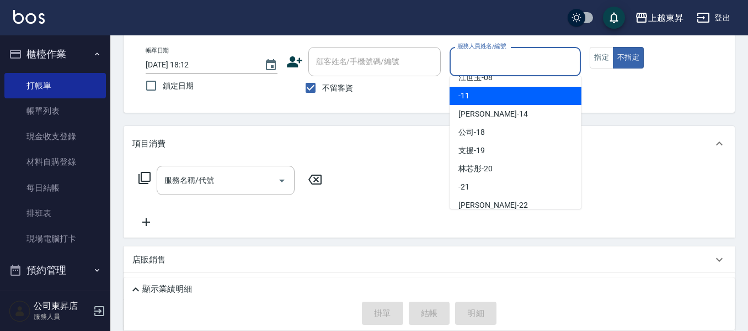
scroll to position [110, 0]
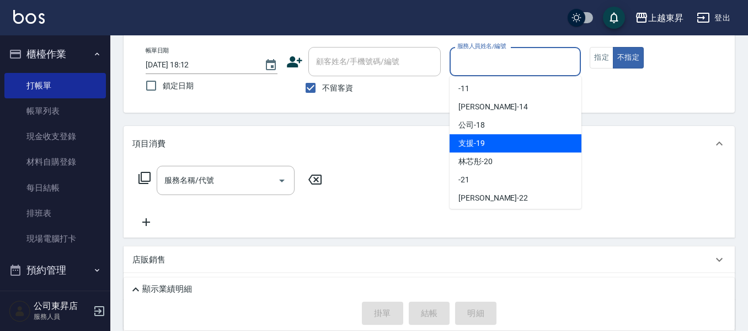
click at [506, 144] on div "支援 -19" at bounding box center [516, 143] width 132 height 18
type input "支援-19"
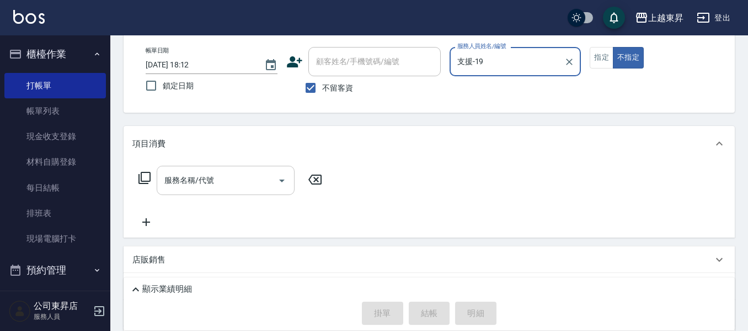
click at [238, 167] on div "服務名稱/代號" at bounding box center [226, 180] width 138 height 29
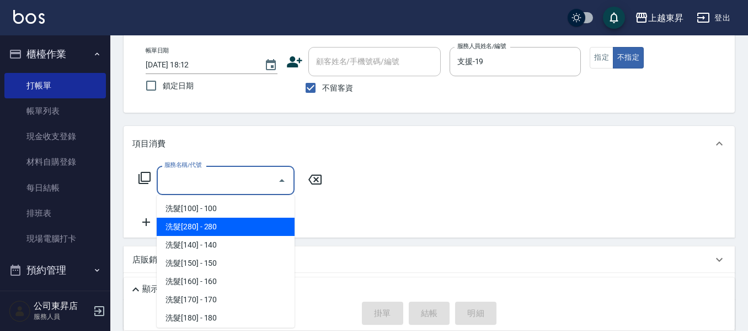
click at [241, 225] on span "洗髮[280] - 280" at bounding box center [226, 226] width 138 height 18
type input "洗髮[280](202)"
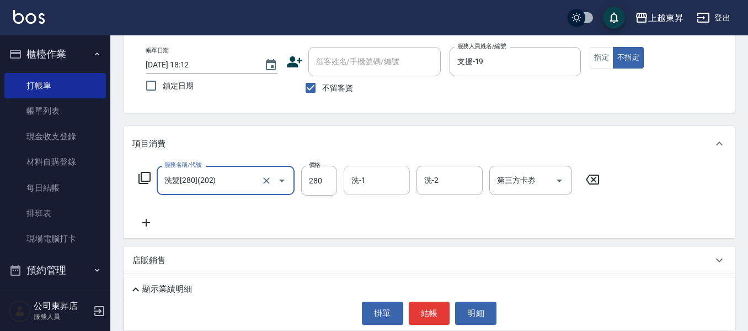
click at [368, 183] on input "洗-1" at bounding box center [377, 180] width 56 height 19
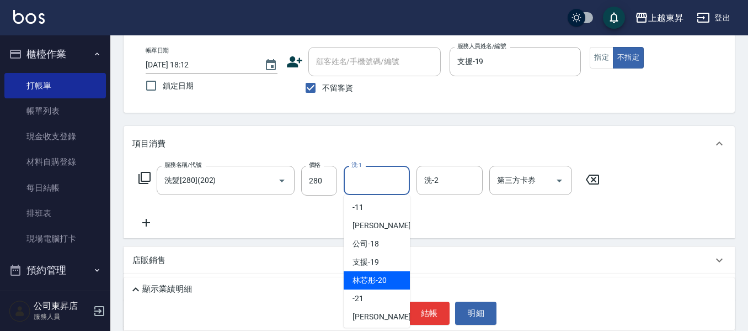
click at [372, 278] on span "林芯彤 -20" at bounding box center [370, 280] width 34 height 12
type input "林芯彤-20"
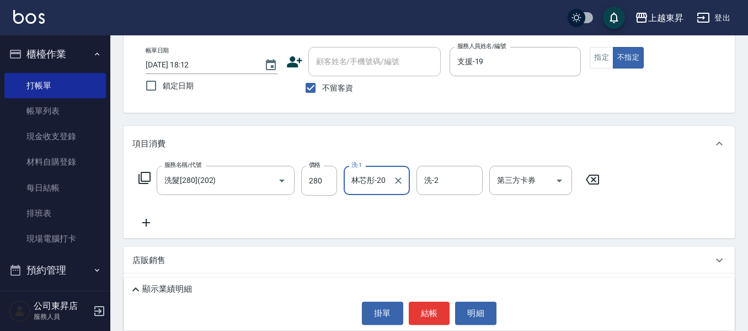
click at [150, 223] on icon at bounding box center [146, 223] width 8 height 8
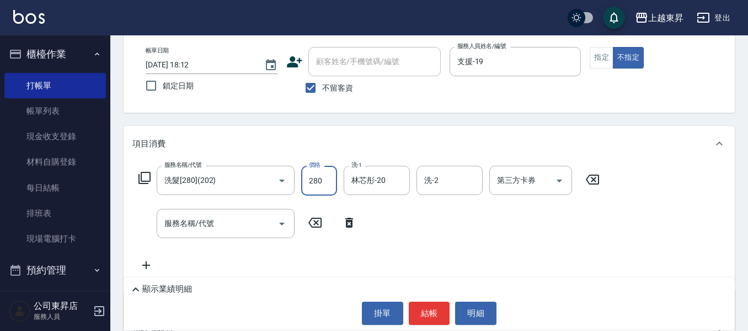
click at [325, 182] on input "280" at bounding box center [319, 181] width 36 height 30
type input "380"
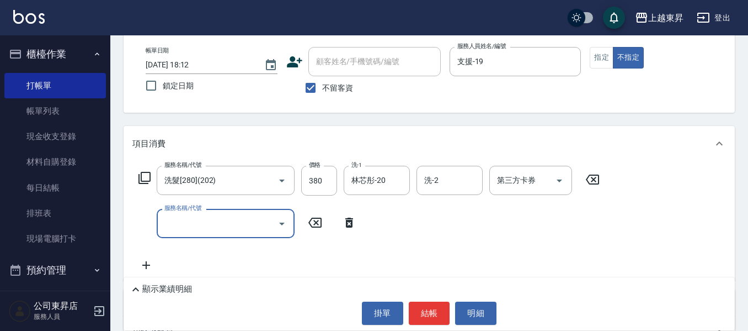
click at [208, 222] on div "服務名稱/代號 服務名稱/代號" at bounding box center [226, 223] width 138 height 29
type input "[PERSON_NAME].玻酸.晶膜.水療(619)"
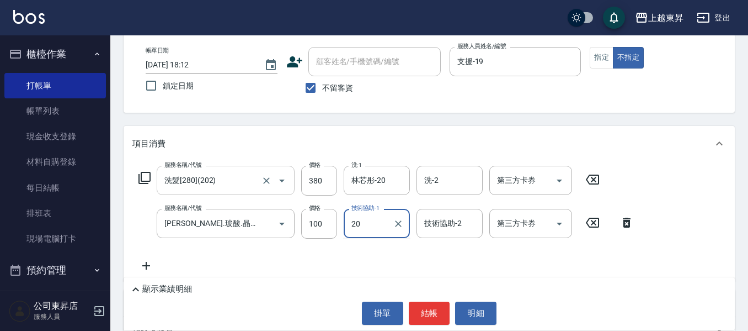
type input "林芯彤-20"
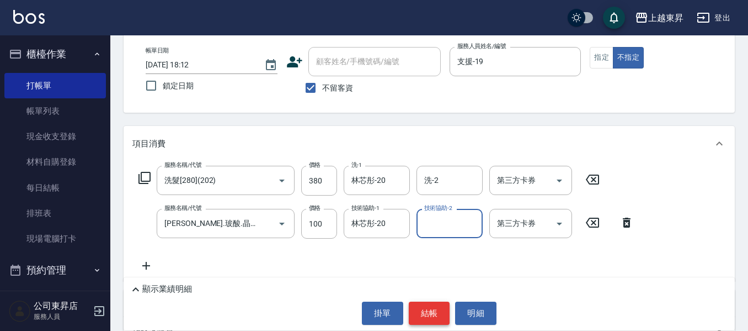
click at [430, 318] on button "結帳" at bounding box center [429, 312] width 41 height 23
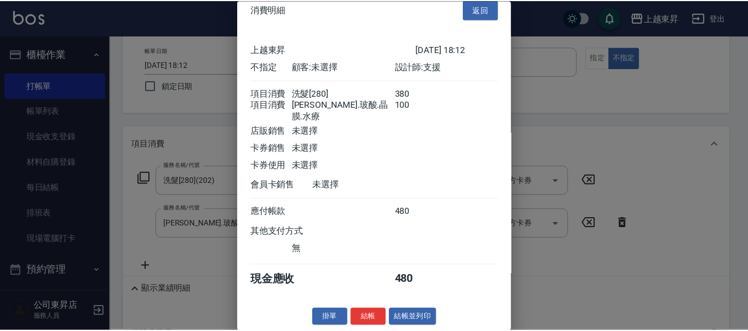
scroll to position [18, 0]
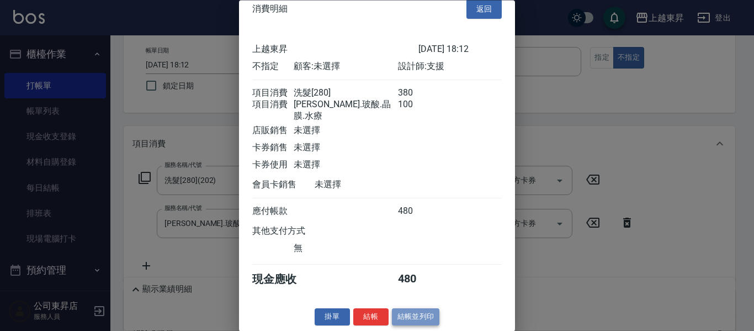
click at [409, 312] on button "結帳並列印" at bounding box center [416, 317] width 48 height 17
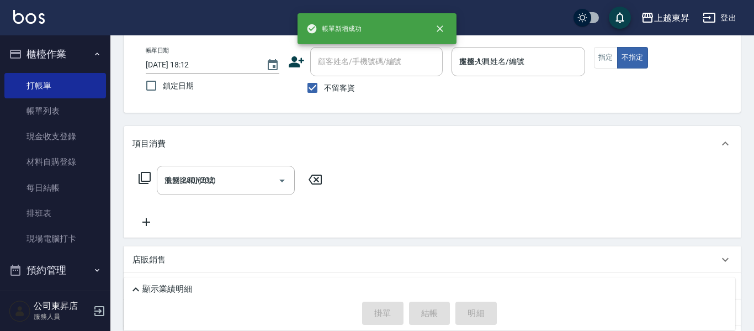
type input "[DATE] 18:24"
